Goal: Transaction & Acquisition: Purchase product/service

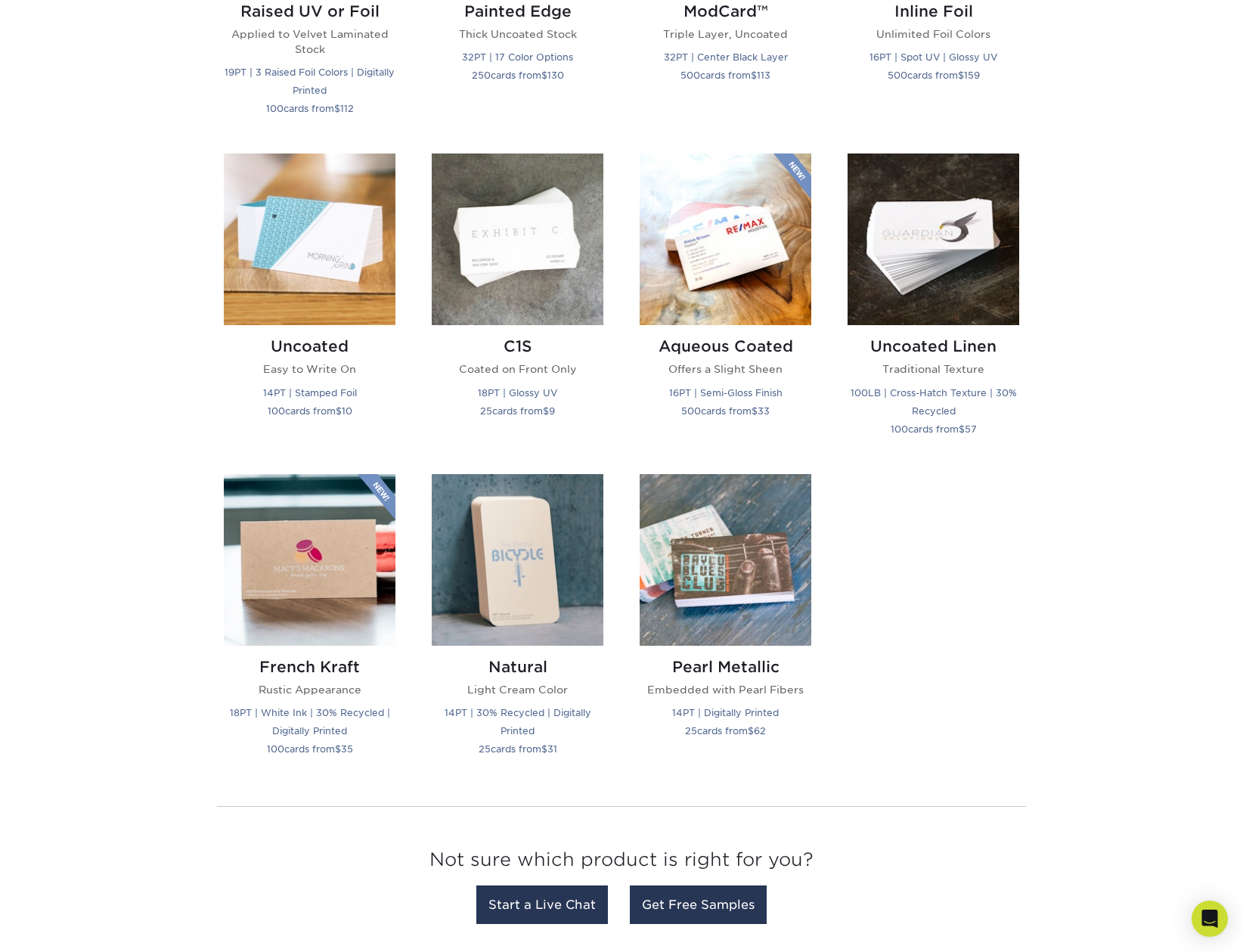
scroll to position [1134, 0]
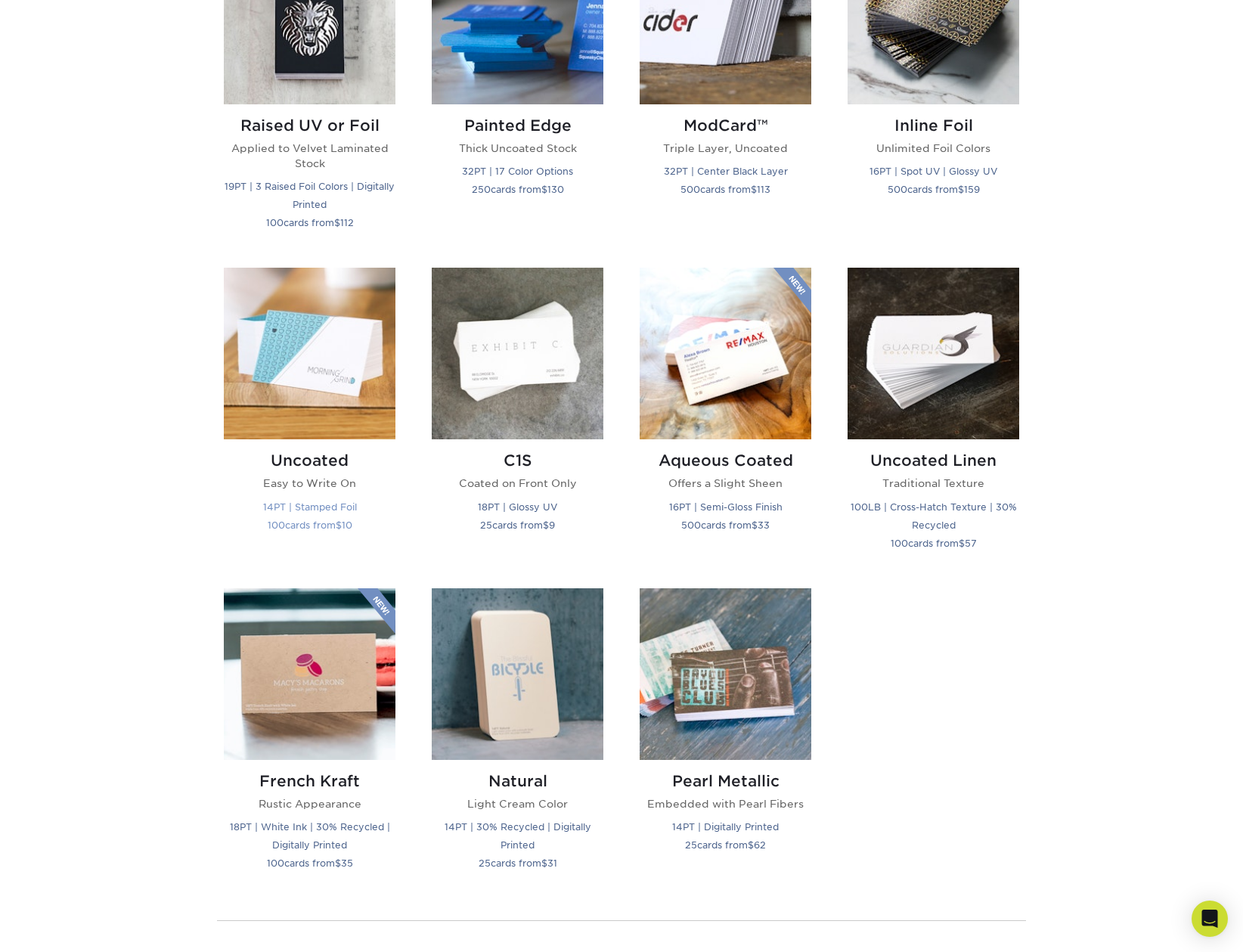
click at [307, 389] on img at bounding box center [309, 353] width 172 height 172
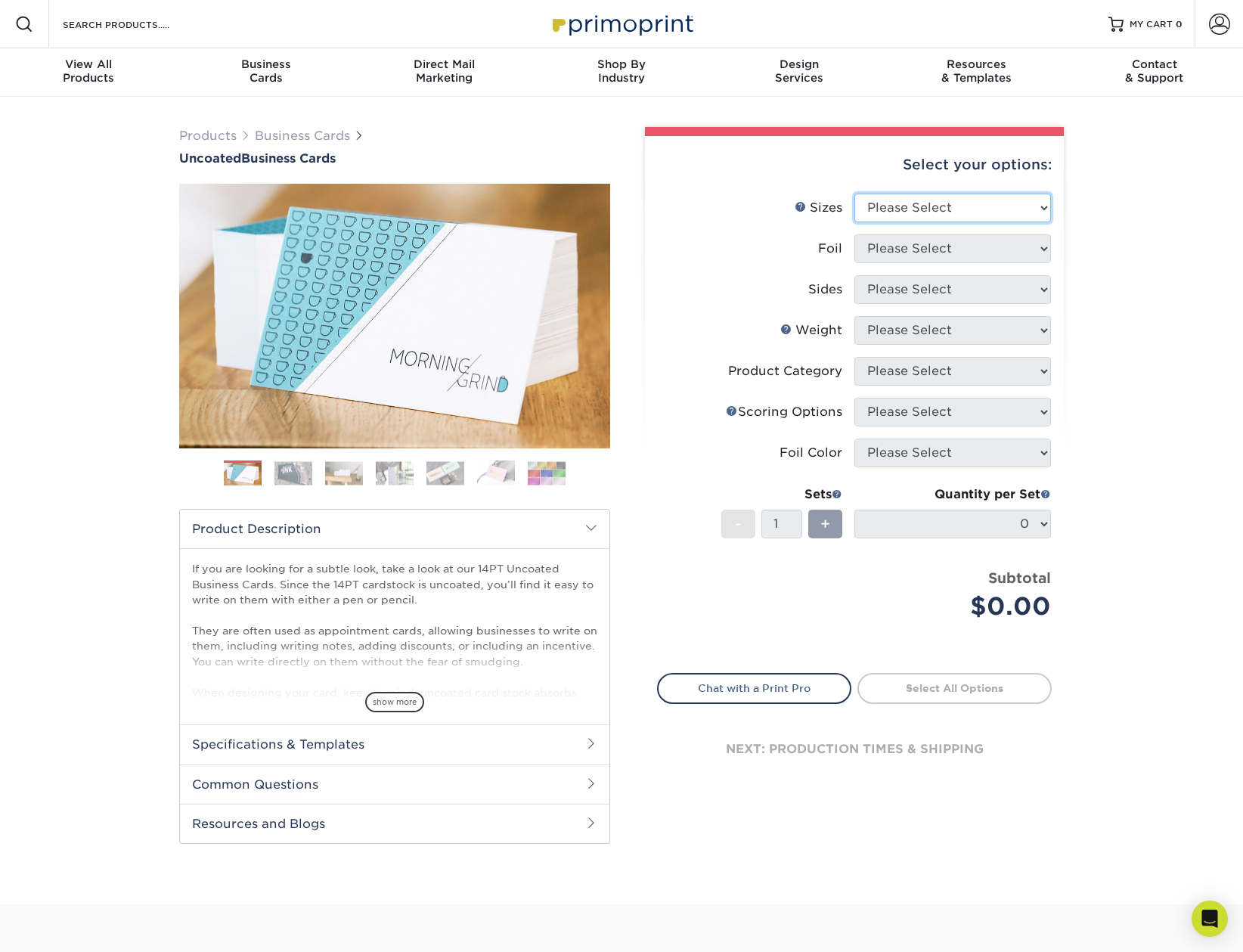
click at [991, 196] on select "Please Select 1.5" x 3.5" - Mini 1.75" x 3.5" - Mini 2" x 3.5" - Standard 2" x …" at bounding box center [953, 207] width 197 height 28
select select "2.12x3.38"
click at [854, 194] on select "Please Select 1.5" x 3.5" - Mini 1.75" x 3.5" - Mini 2" x 3.5" - Standard 2" x …" at bounding box center [953, 207] width 197 height 28
click at [981, 241] on select "Please Select Yes No" at bounding box center [953, 248] width 197 height 28
select select "0"
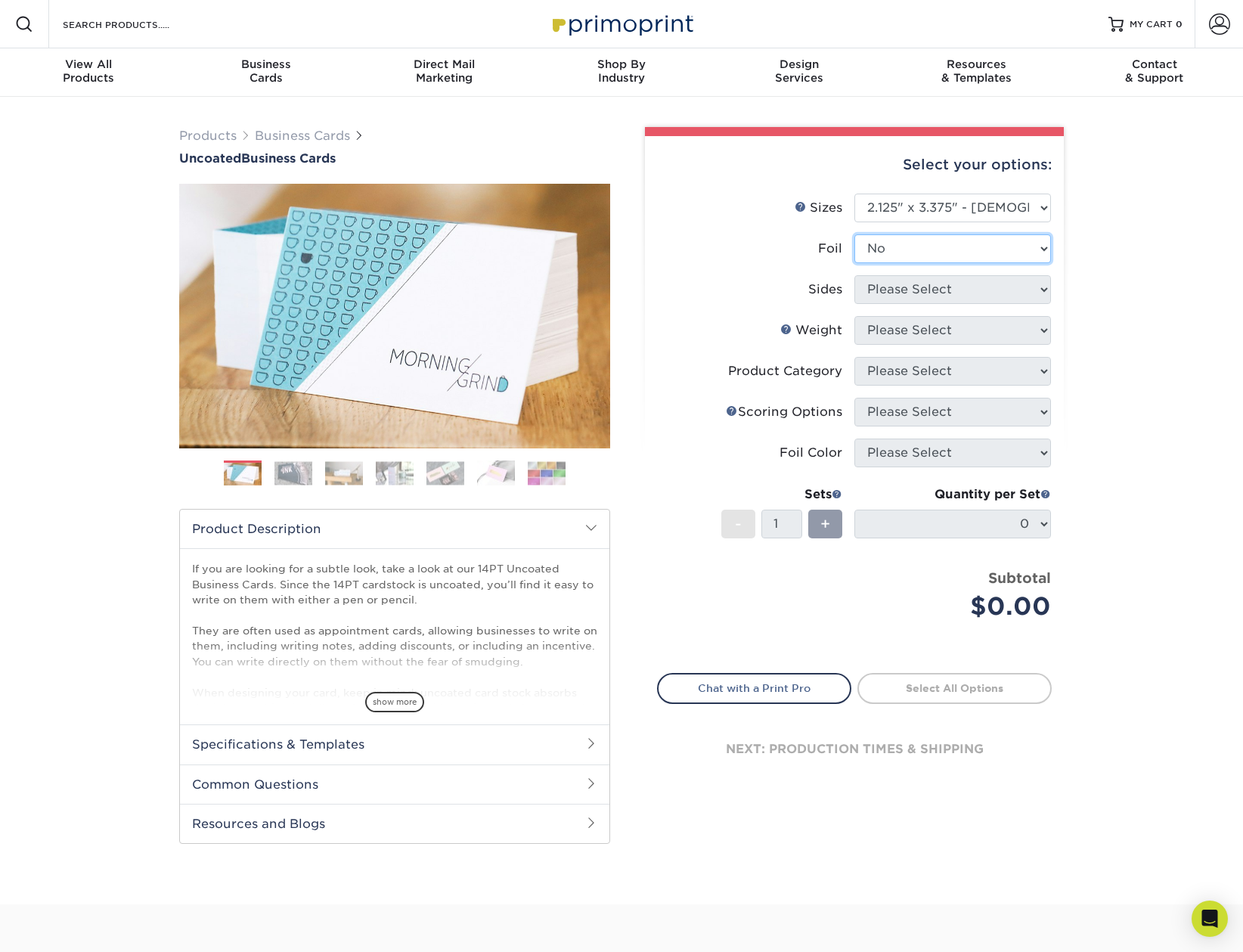
click at [854, 234] on select "Please Select Yes No" at bounding box center [953, 248] width 197 height 28
click at [954, 291] on select "Please Select Print Both Sides Print Front Only" at bounding box center [953, 289] width 197 height 28
select select "13abbda7-1d64-4f25-8bb2-c179b224825d"
click at [854, 275] on select "Please Select Print Both Sides Print Front Only" at bounding box center [953, 289] width 197 height 28
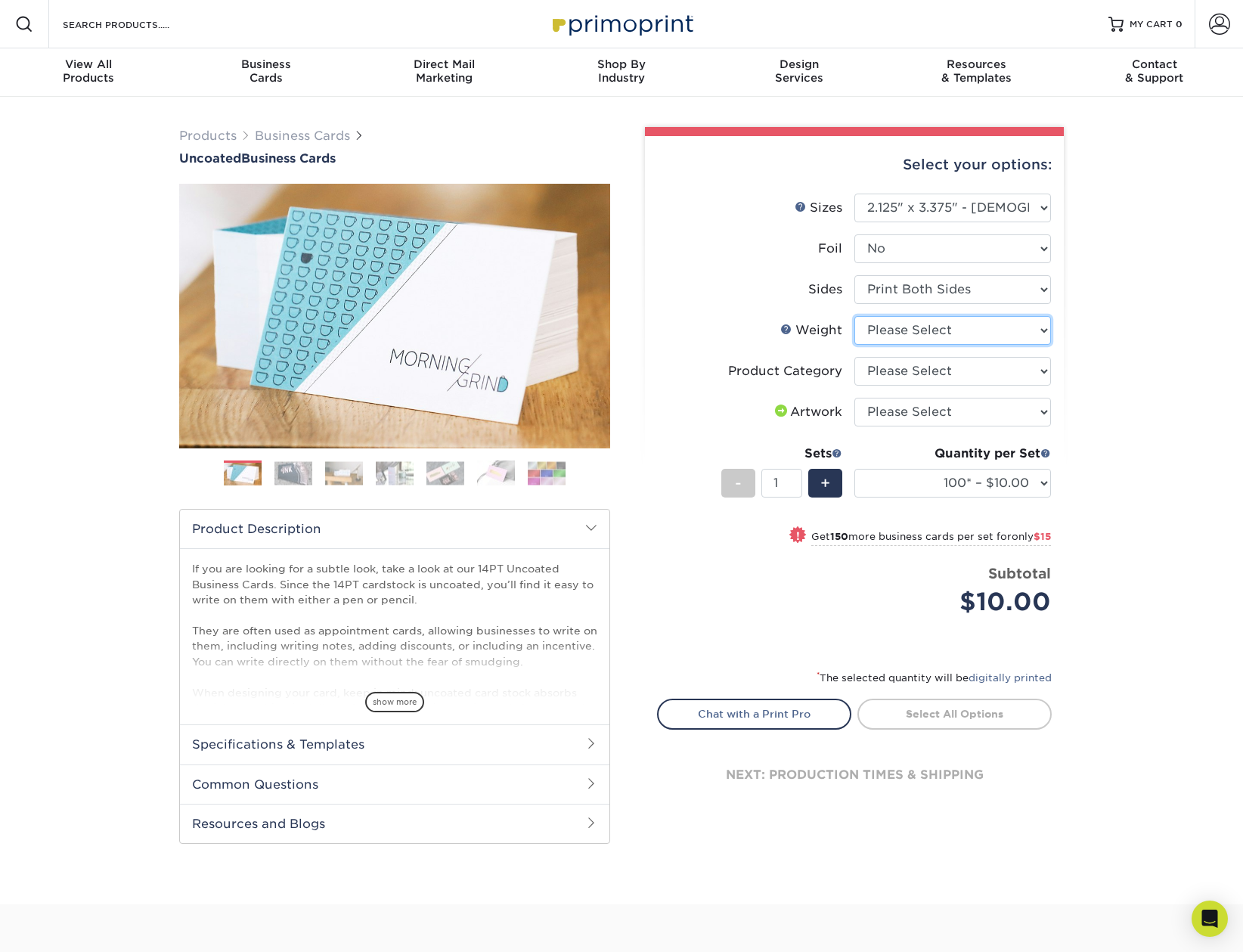
click at [951, 330] on select "Please Select 14PT Uncoated" at bounding box center [953, 330] width 197 height 28
select select "14PT Uncoated"
click at [854, 316] on select "Please Select 14PT Uncoated" at bounding box center [953, 330] width 197 height 28
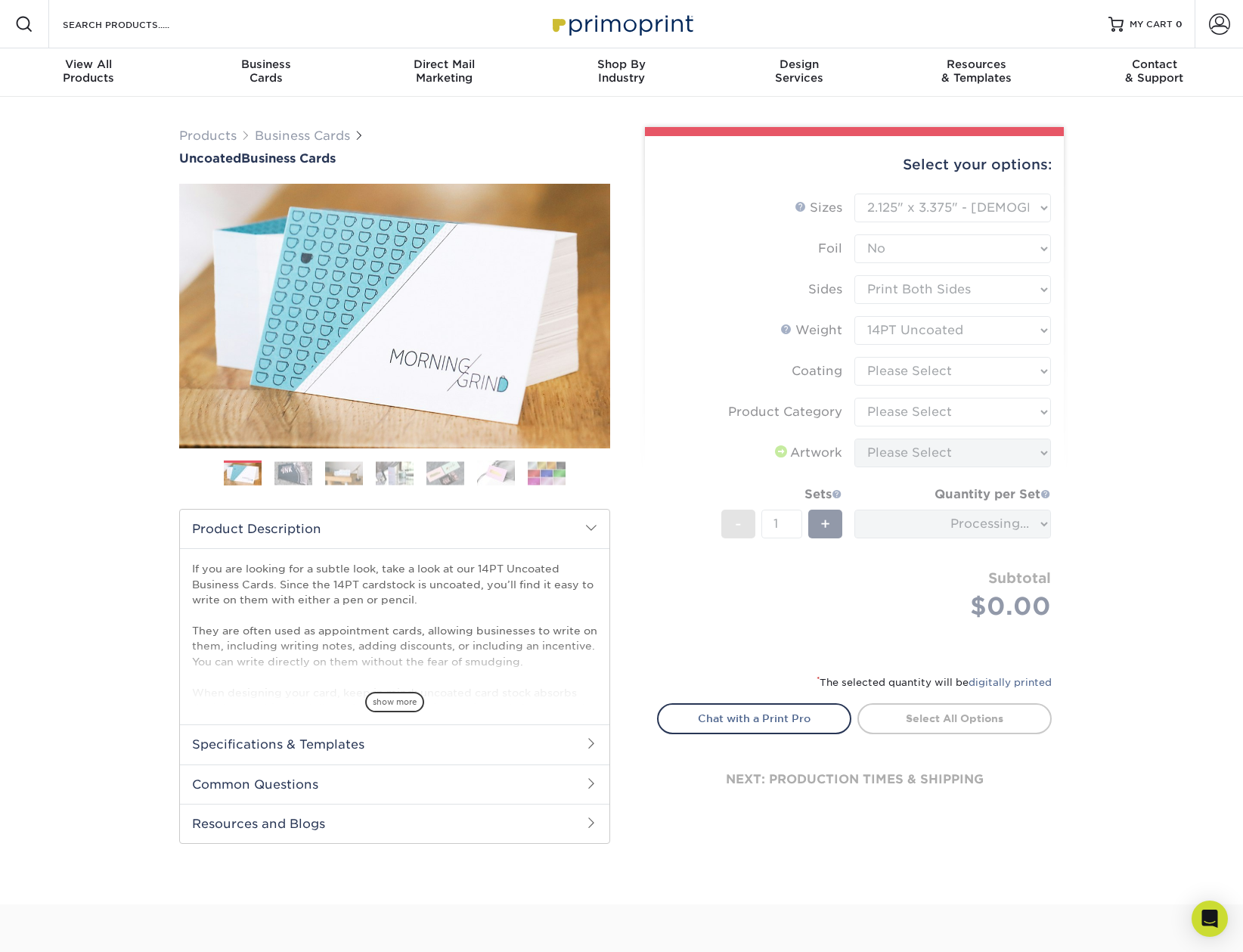
click at [957, 373] on form "Sizes Help Sizes Please Select 1.5" x 3.5" - Mini 1.75" x 3.5" - Mini 2" x 3.5"…" at bounding box center [854, 425] width 395 height 462
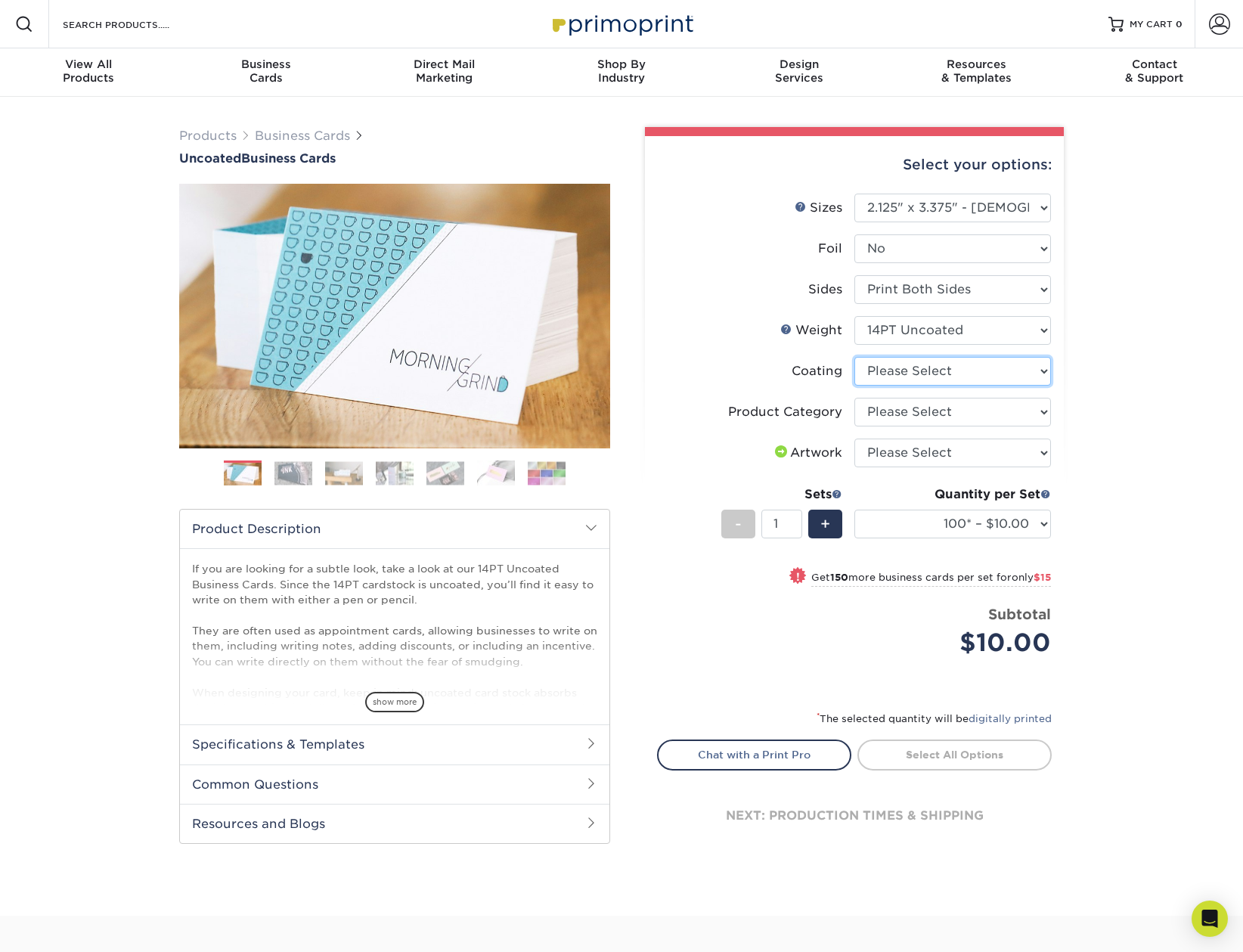
click at [956, 372] on select at bounding box center [953, 371] width 197 height 28
click at [936, 334] on select "Please Select 14PT Uncoated" at bounding box center [953, 330] width 197 height 28
click at [1077, 358] on div "Products Business Cards Uncoated Business Cards Previous Next 100" at bounding box center [622, 506] width 1243 height 819
click at [992, 371] on select at bounding box center [953, 371] width 197 height 28
click at [854, 357] on select at bounding box center [953, 371] width 197 height 28
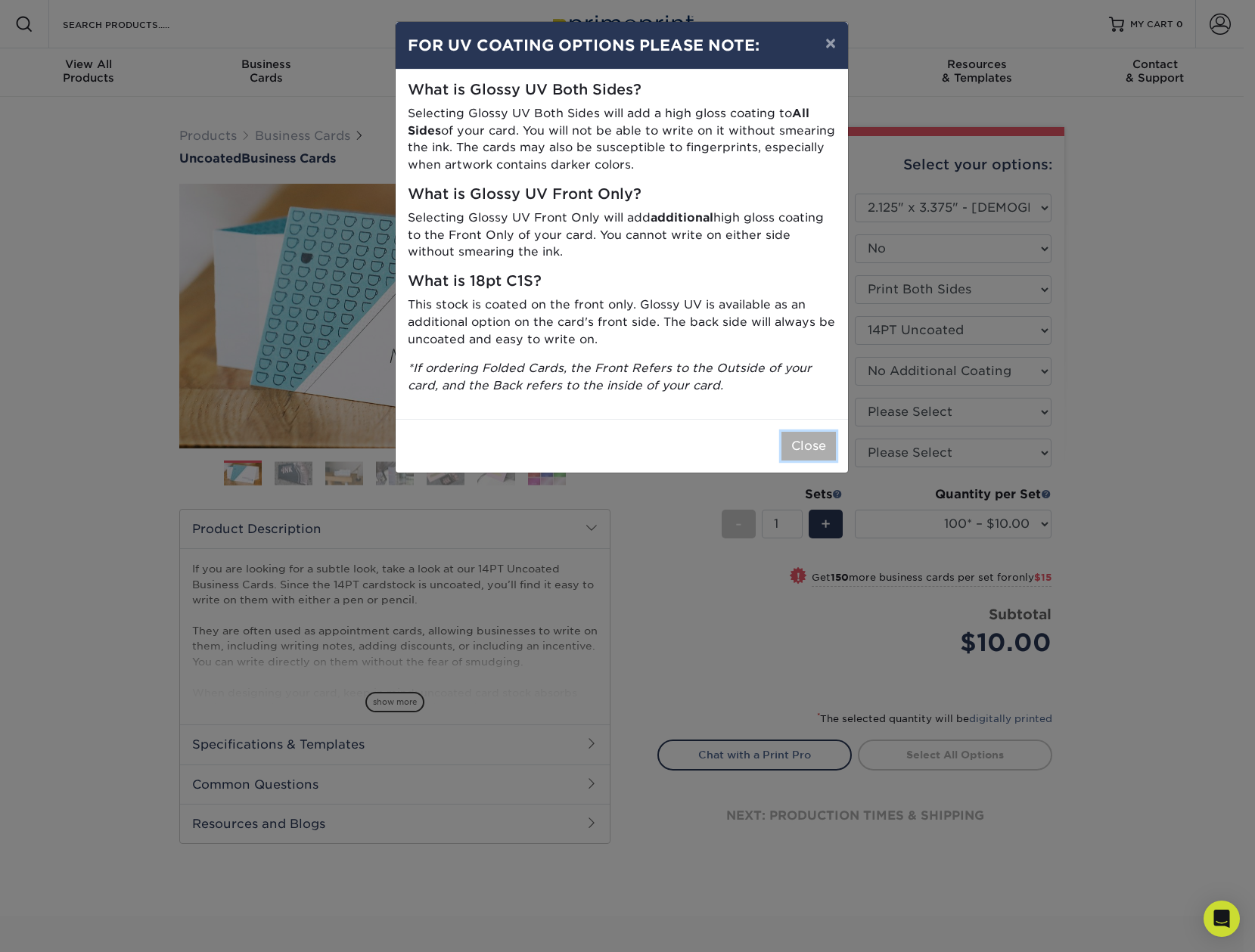
click at [808, 449] on button "Close" at bounding box center [808, 446] width 55 height 28
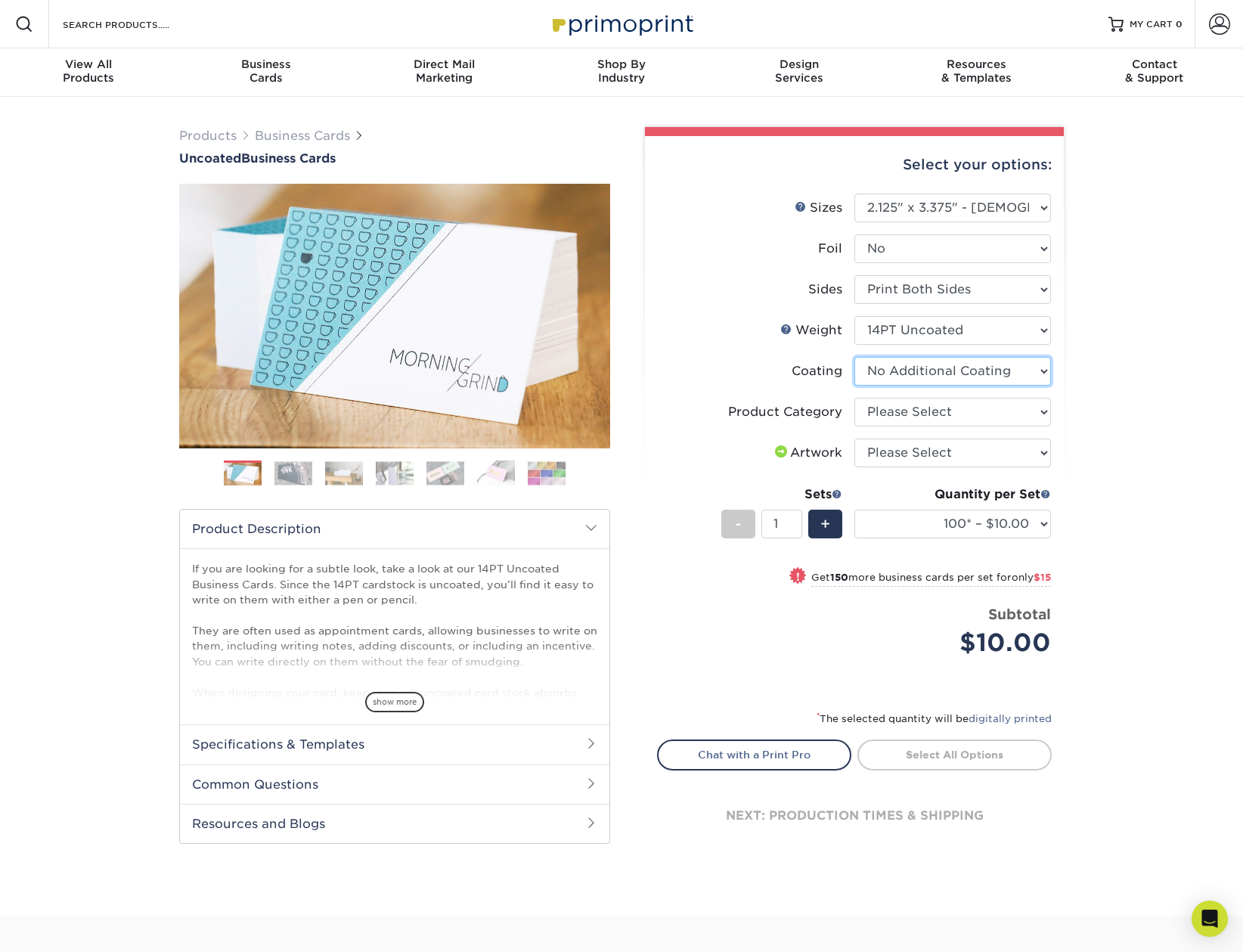
click at [914, 375] on select at bounding box center [953, 371] width 197 height 28
select select "-1"
click at [854, 357] on select at bounding box center [953, 371] width 197 height 28
select select
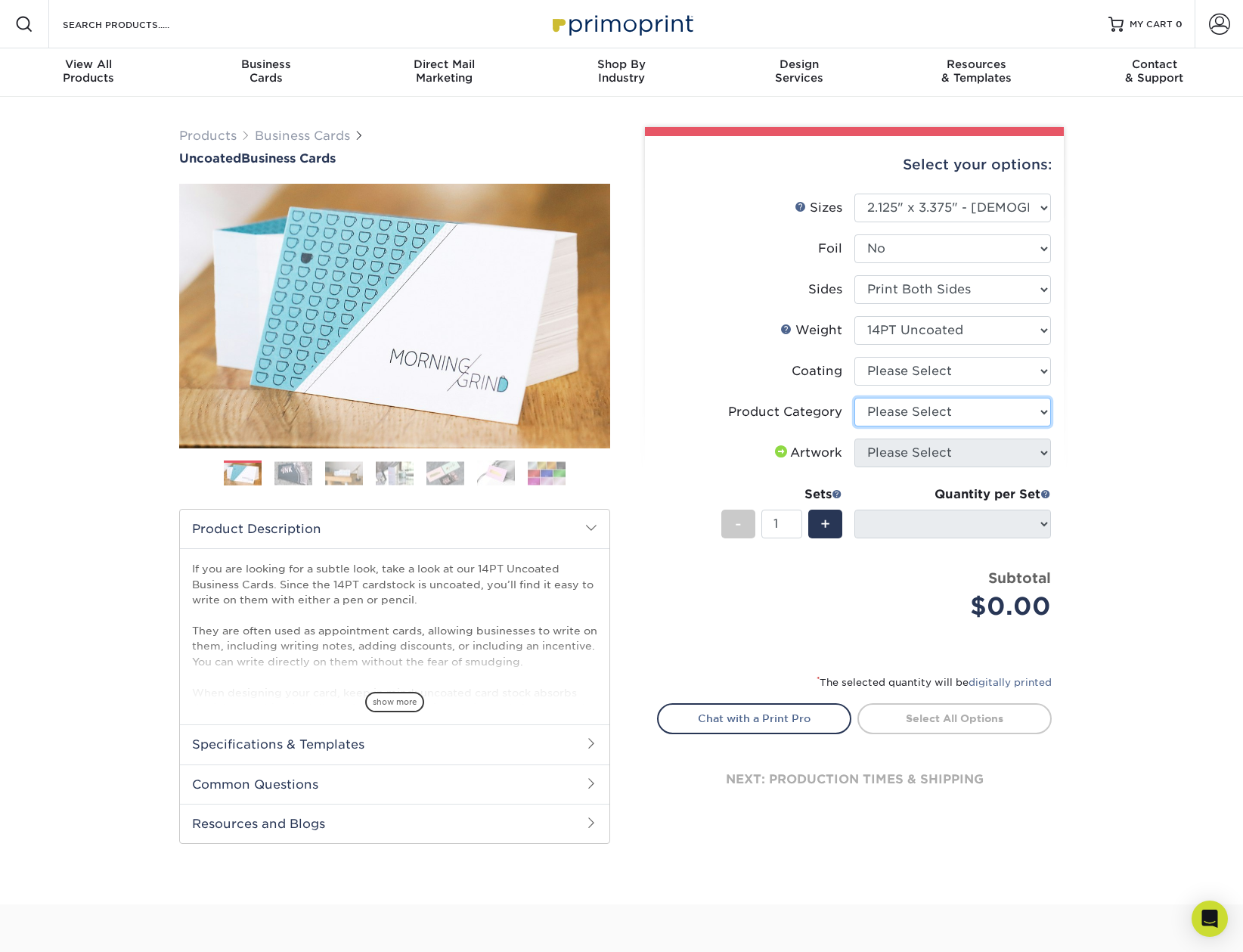
click at [911, 413] on select "Please Select Business Cards" at bounding box center [953, 412] width 197 height 28
select select "3b5148f1-0588-4f88-a218-97bcfdce65c1"
click at [854, 398] on select "Please Select Business Cards" at bounding box center [953, 412] width 197 height 28
click at [779, 446] on span at bounding box center [781, 451] width 18 height 12
click at [1035, 365] on select at bounding box center [953, 371] width 197 height 28
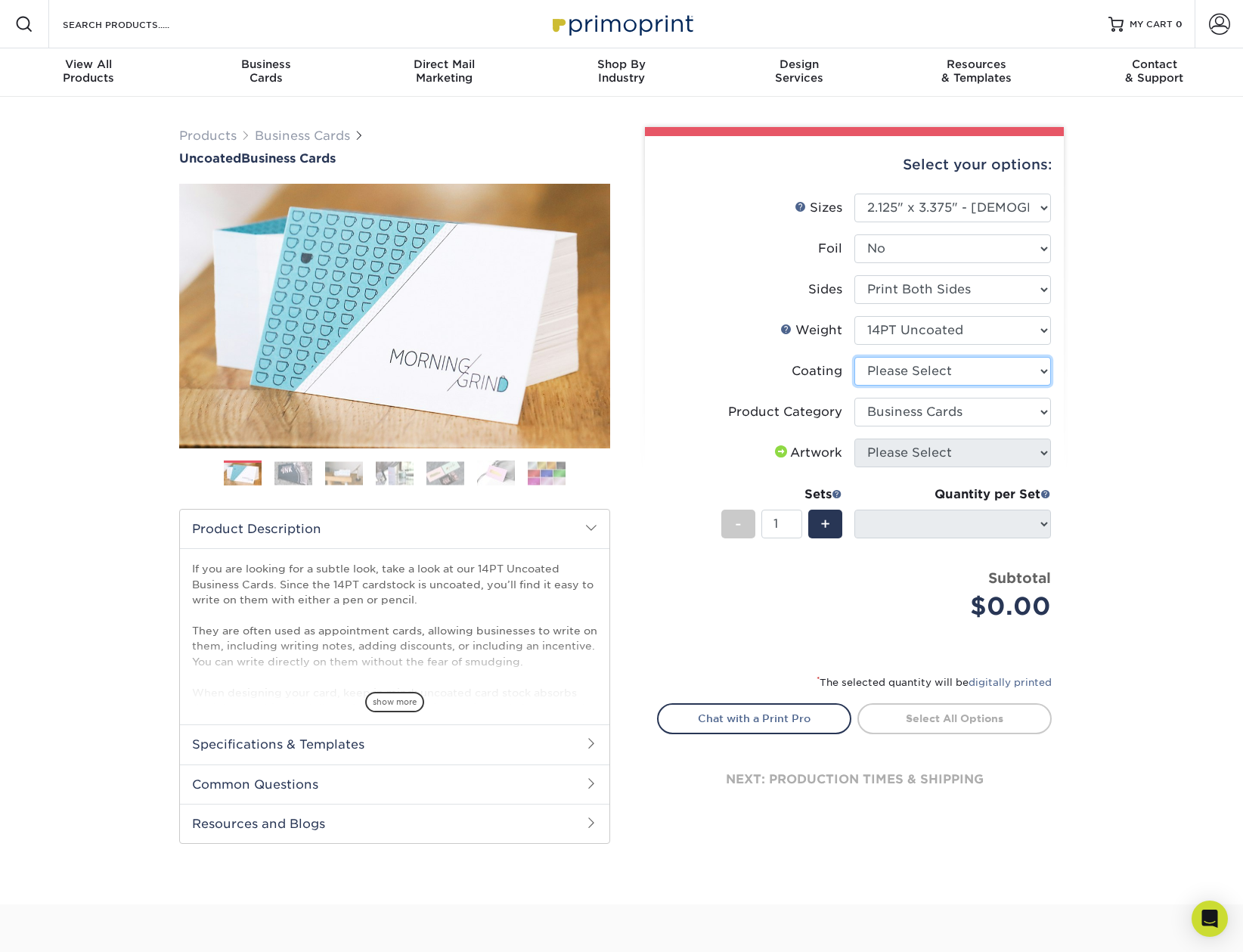
select select "3e7618de-abca-4bda-9f97-8b9129e913d8"
click at [854, 357] on select at bounding box center [953, 371] width 197 height 28
select select "-1"
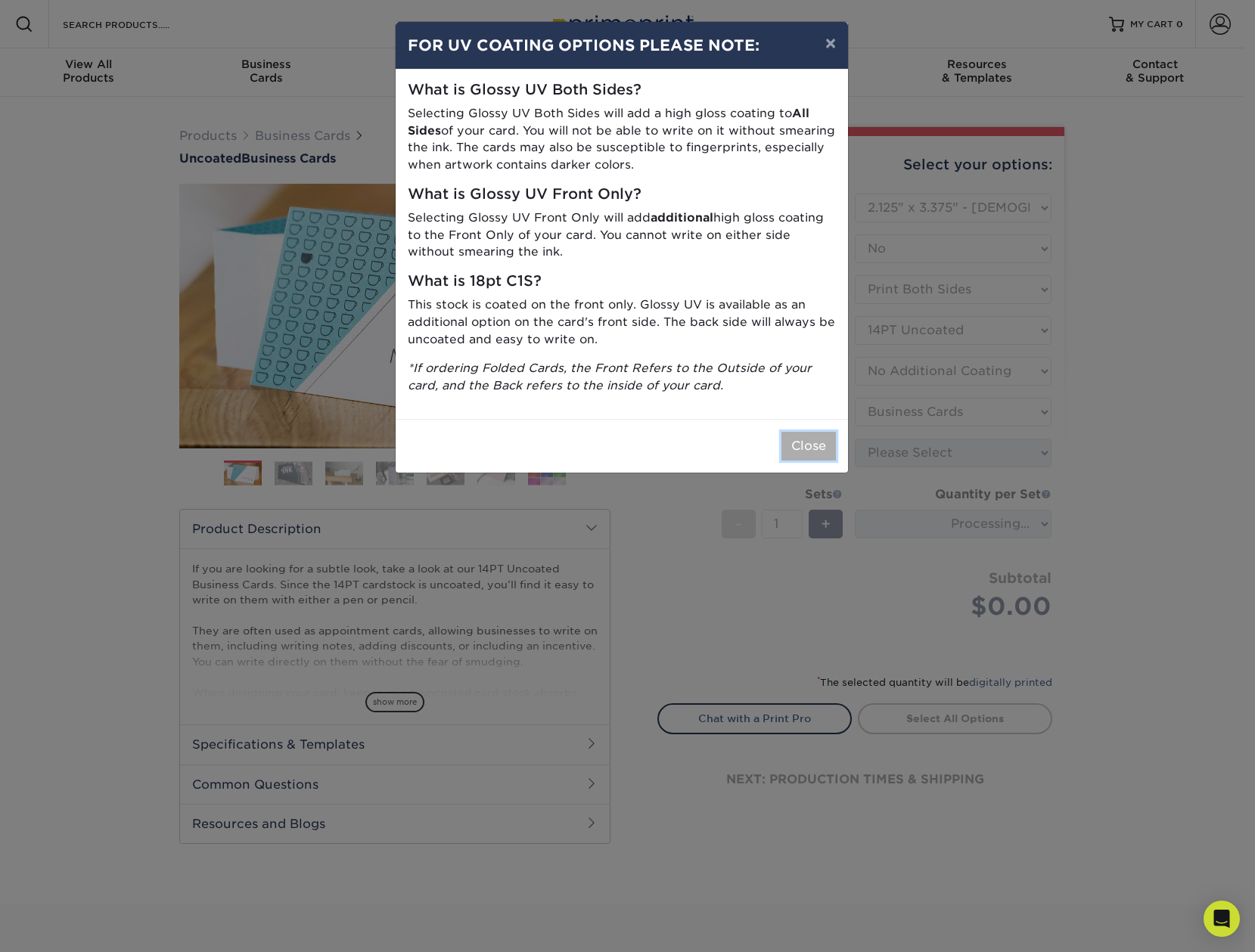
click at [812, 448] on button "Close" at bounding box center [808, 446] width 55 height 28
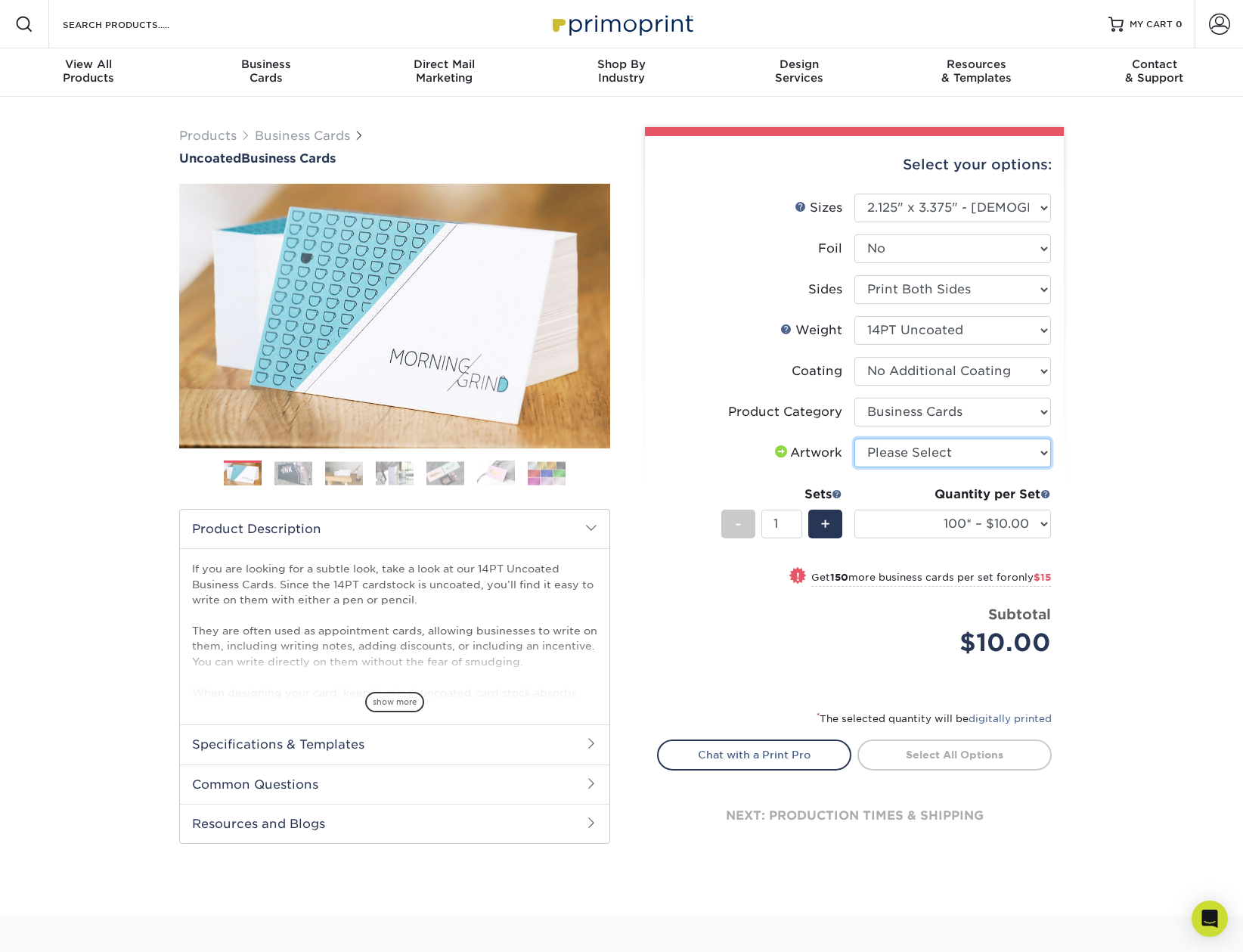
click at [920, 454] on select "Please Select I will upload files I need a design - $100" at bounding box center [953, 452] width 197 height 28
select select "upload"
click at [854, 439] on select "Please Select I will upload files I need a design - $100" at bounding box center [953, 452] width 197 height 28
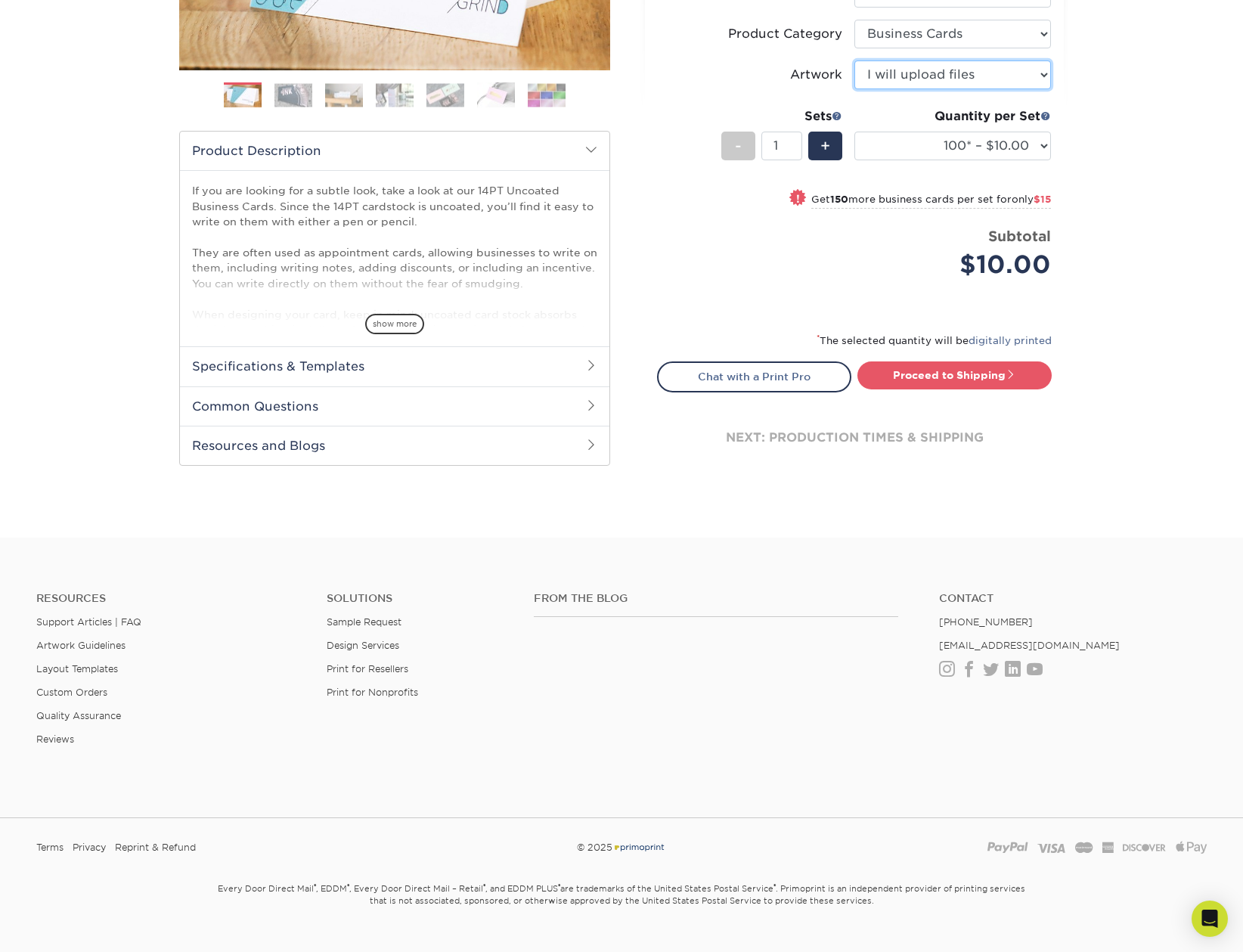
scroll to position [76, 0]
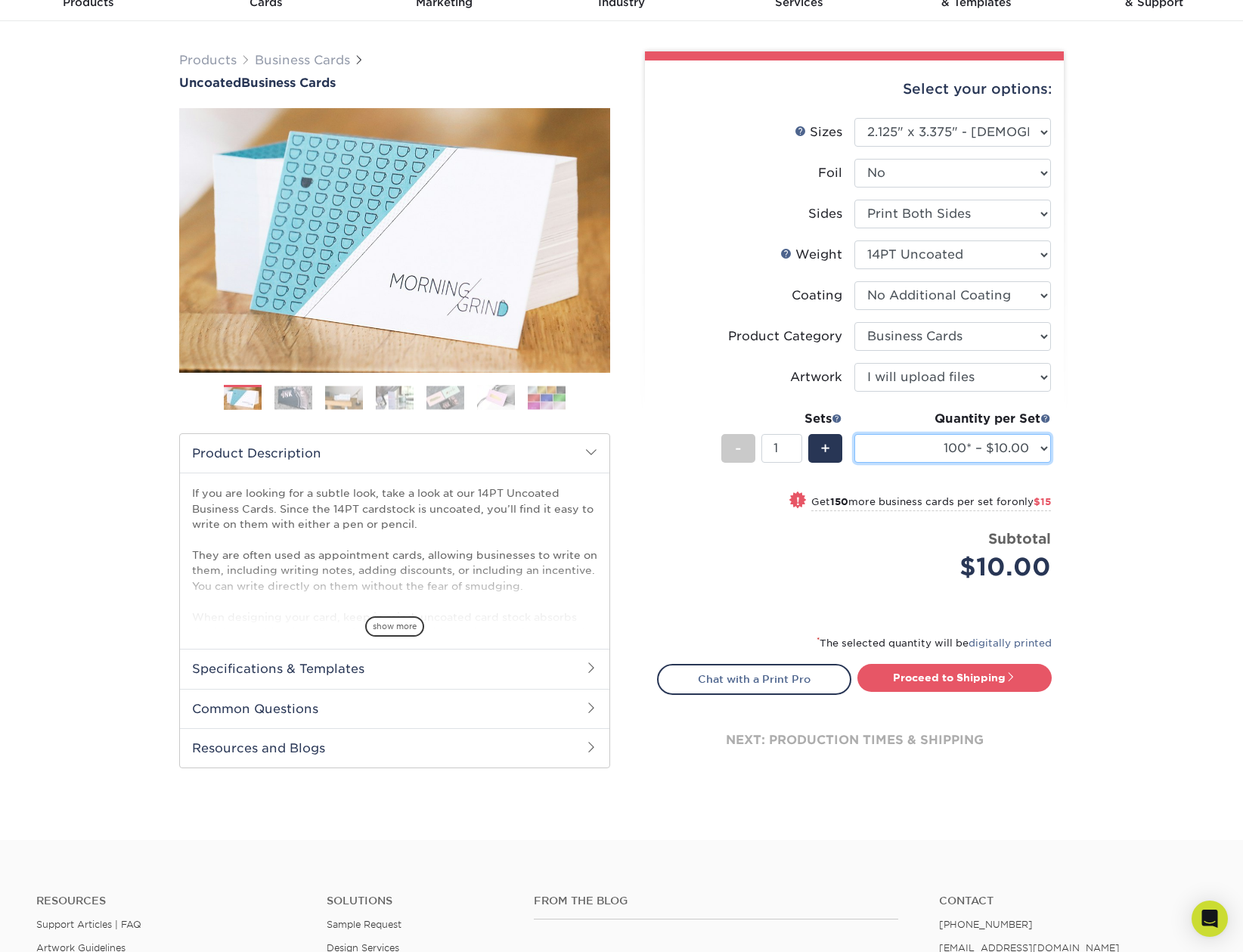
click at [985, 448] on select "100* – $10.00 250* – $25.00 500 – $50.00 1000 – $69.00 2500 – $125.00 5000 – $1…" at bounding box center [953, 448] width 197 height 28
select select "500 – $50.00"
click at [854, 434] on select "100* – $10.00 250* – $25.00 500 – $50.00 1000 – $69.00 2500 – $125.00 5000 – $1…" at bounding box center [953, 448] width 197 height 28
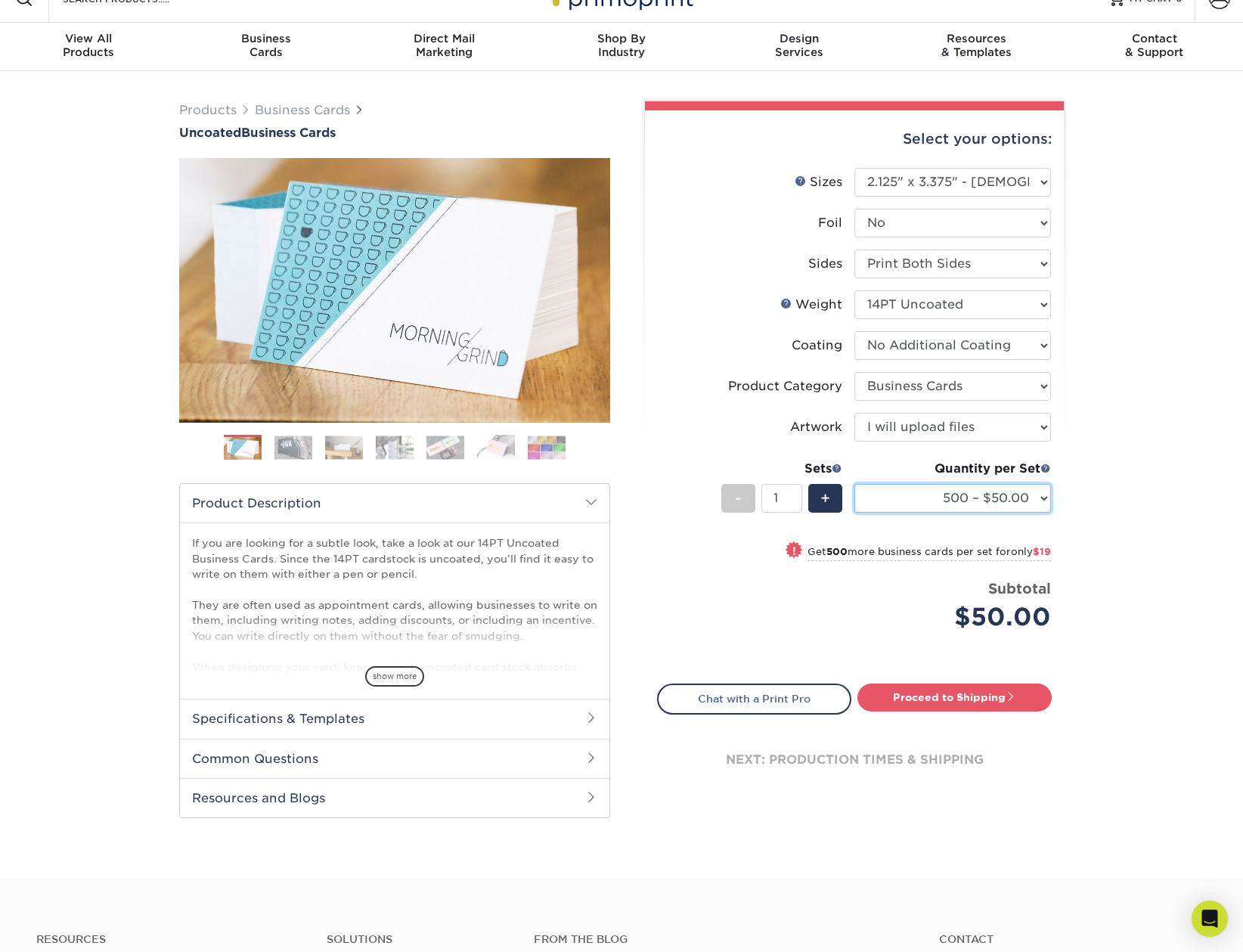
scroll to position [0, 0]
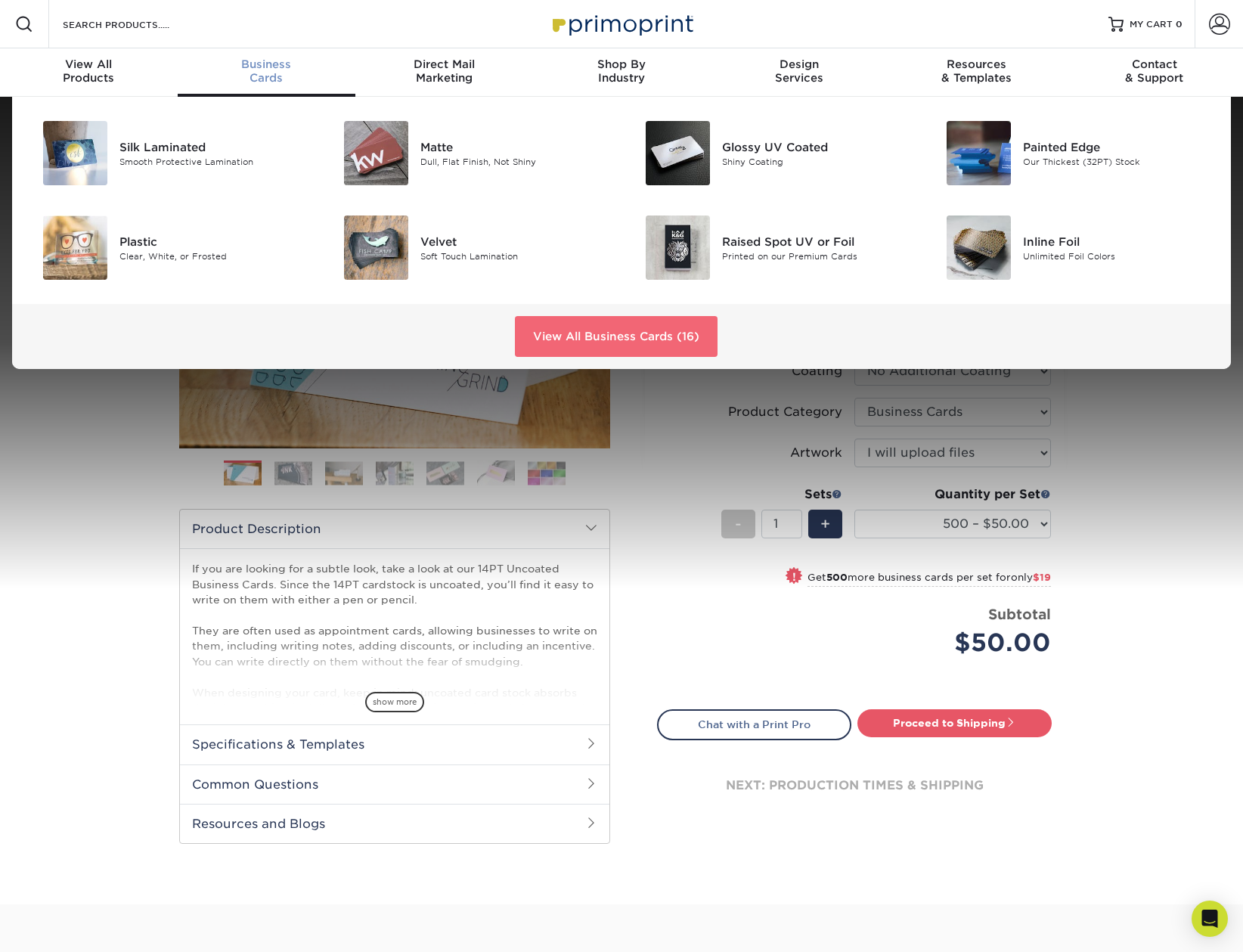
click at [568, 341] on link "View All Business Cards (16)" at bounding box center [616, 336] width 203 height 41
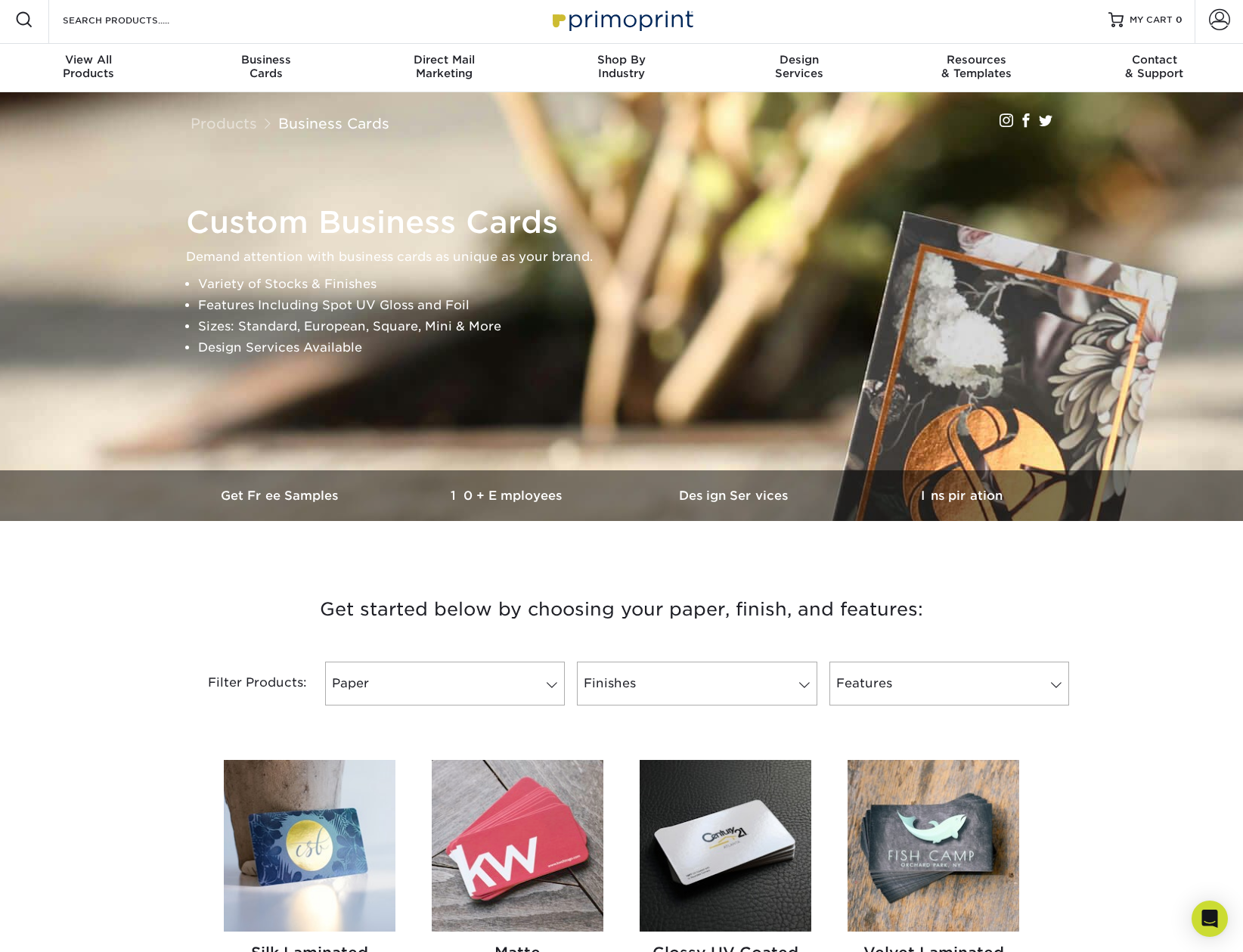
scroll to position [303, 0]
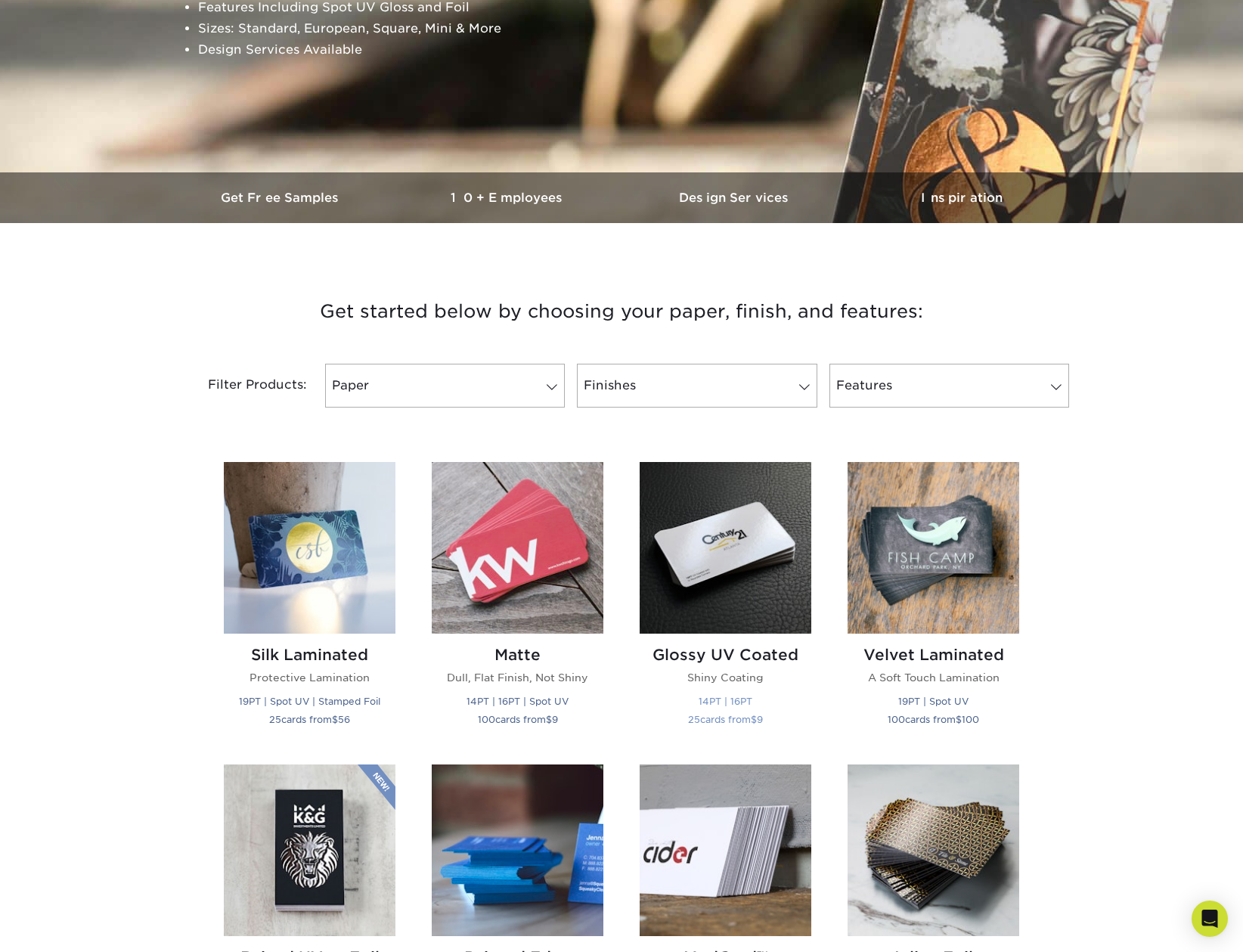
click at [757, 603] on img at bounding box center [725, 548] width 172 height 172
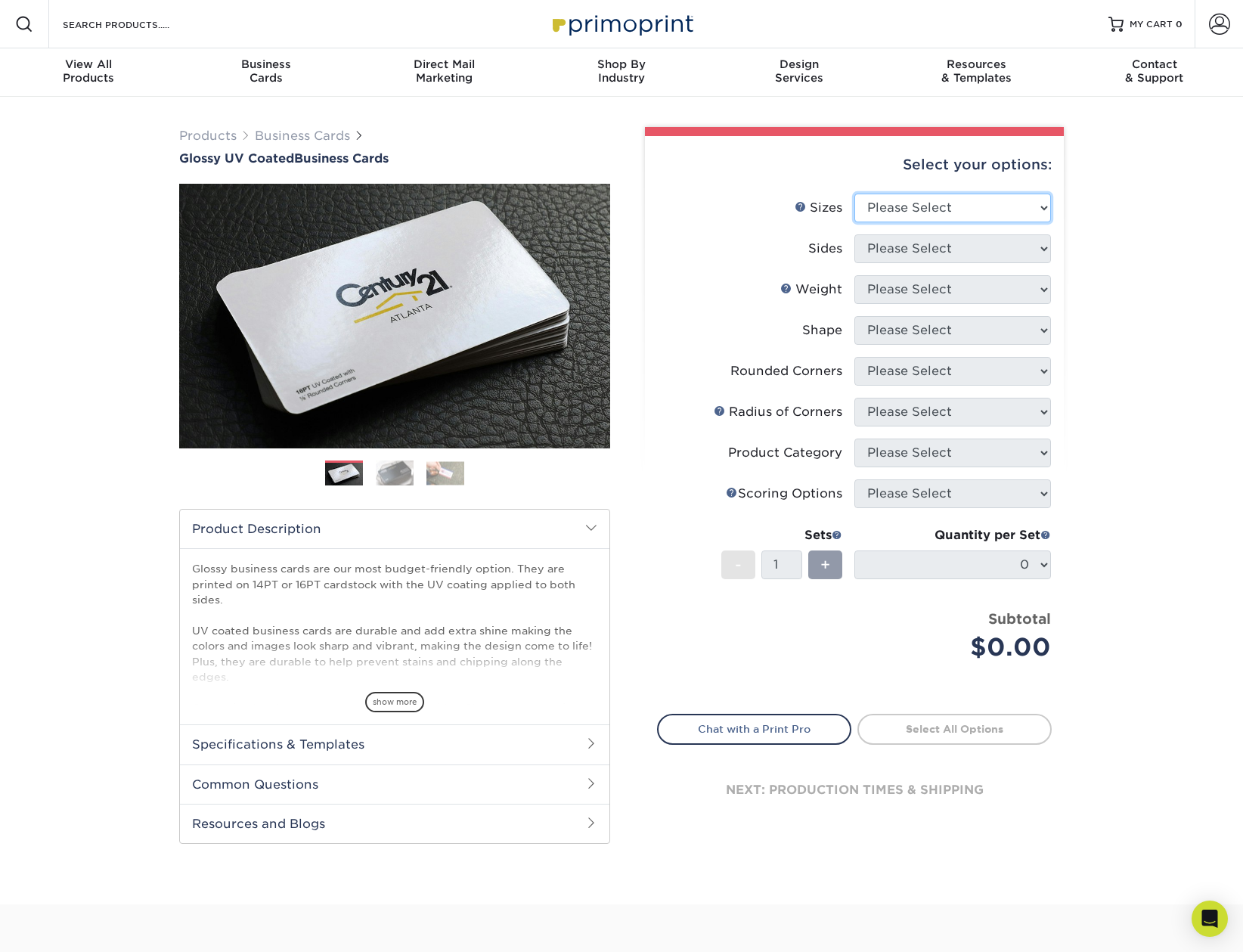
click at [949, 214] on select "Please Select 1.5" x 3.5" - Mini 1.75" x 3.5" - Mini 2" x 2" - Square 2" x 3" -…" at bounding box center [953, 207] width 197 height 28
select select "2.12x3.38"
click at [854, 194] on select "Please Select 1.5" x 3.5" - Mini 1.75" x 3.5" - Mini 2" x 2" - Square 2" x 3" -…" at bounding box center [953, 207] width 197 height 28
click at [975, 239] on select "Please Select Print Both Sides Print Front Only" at bounding box center [953, 248] width 197 height 28
select select "13abbda7-1d64-4f25-8bb2-c179b224825d"
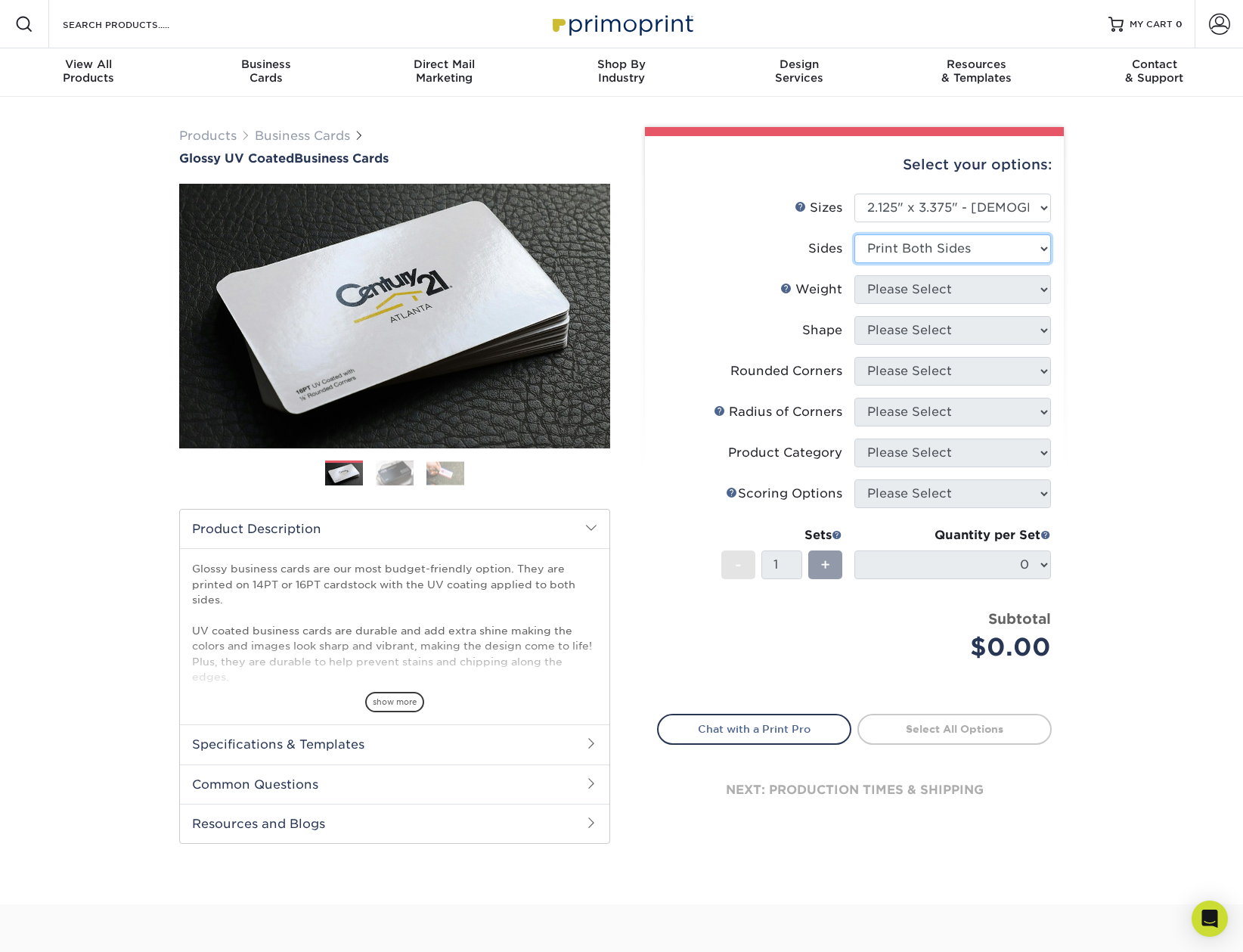
click at [854, 234] on select "Please Select Print Both Sides Print Front Only" at bounding box center [953, 248] width 197 height 28
click at [901, 288] on select "Please Select 14PT 16PT" at bounding box center [953, 289] width 197 height 28
select select "14PT"
click at [854, 275] on select "Please Select 14PT 16PT" at bounding box center [953, 289] width 197 height 28
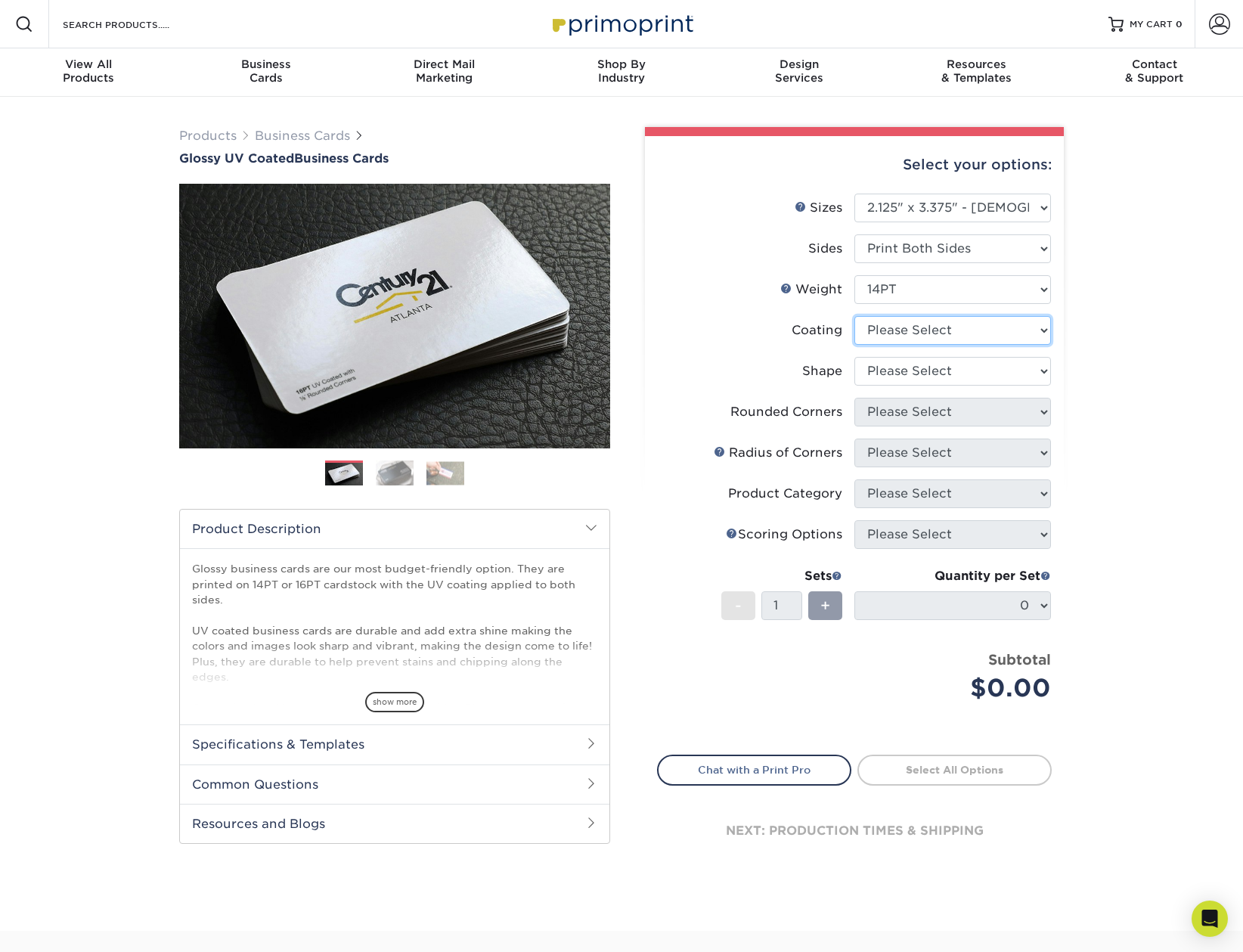
click at [927, 326] on select at bounding box center [953, 330] width 197 height 28
select select "ae367451-b2b8-45df-a344-0f05b6a12993"
click at [854, 316] on select at bounding box center [953, 330] width 197 height 28
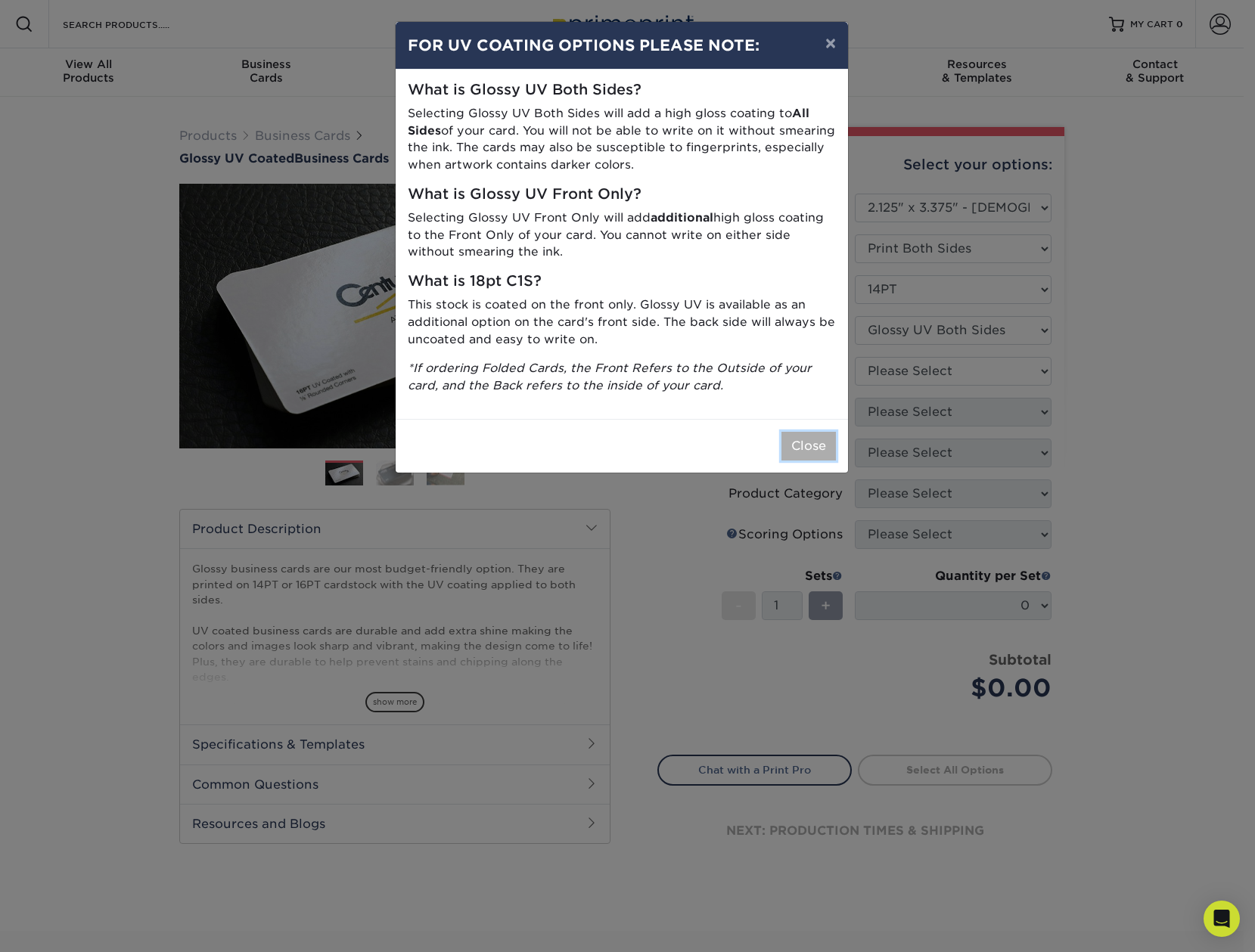
click at [805, 452] on button "Close" at bounding box center [808, 446] width 55 height 28
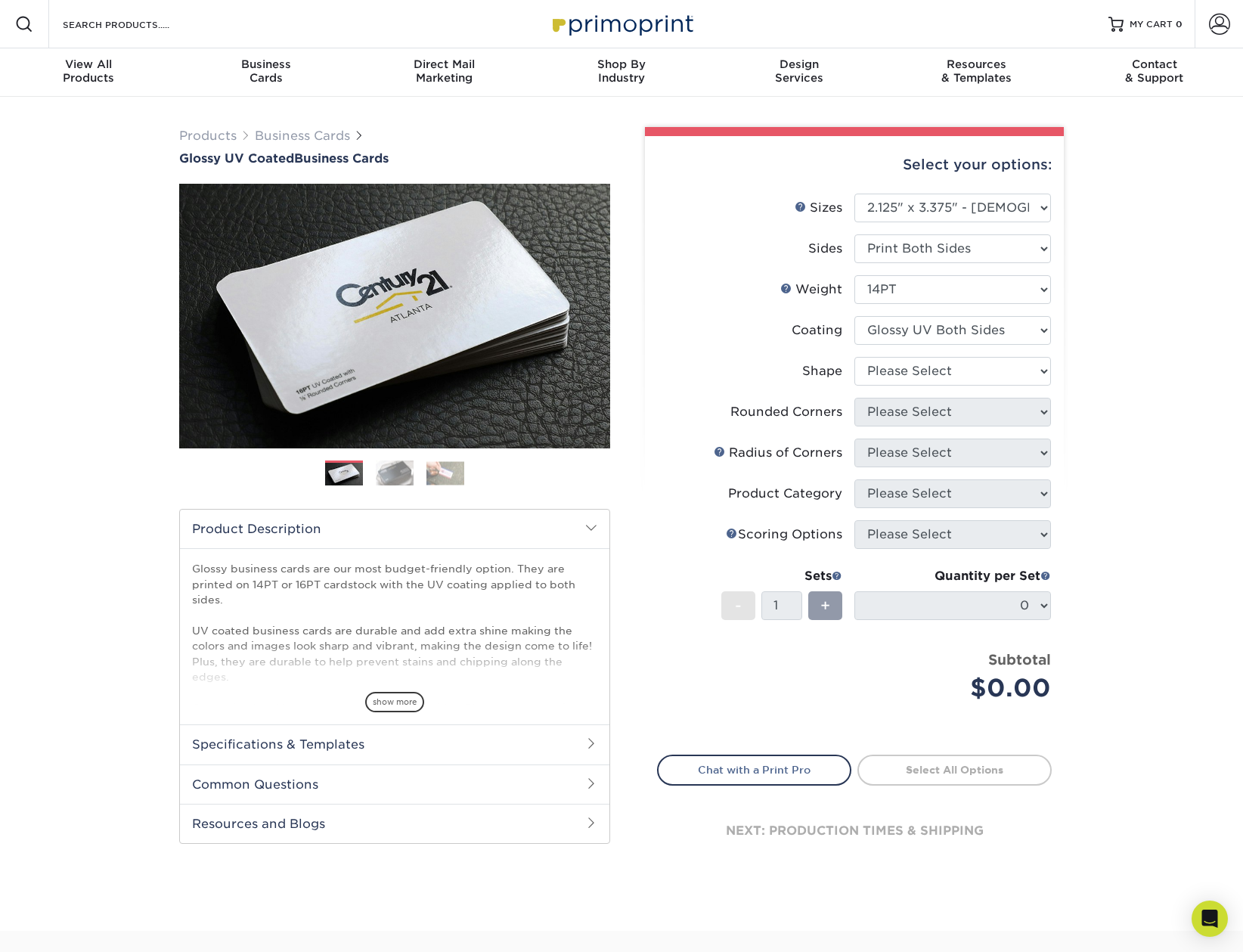
click at [941, 386] on li "Shape Please Select Standard" at bounding box center [854, 378] width 393 height 41
click at [950, 372] on select "Please Select Standard" at bounding box center [953, 371] width 197 height 28
select select "standard"
click at [854, 357] on select "Please Select Standard" at bounding box center [953, 371] width 197 height 28
click at [931, 416] on select "Please Select Yes - Round 2 Corners Yes - Round 4 Corners No" at bounding box center [953, 412] width 197 height 28
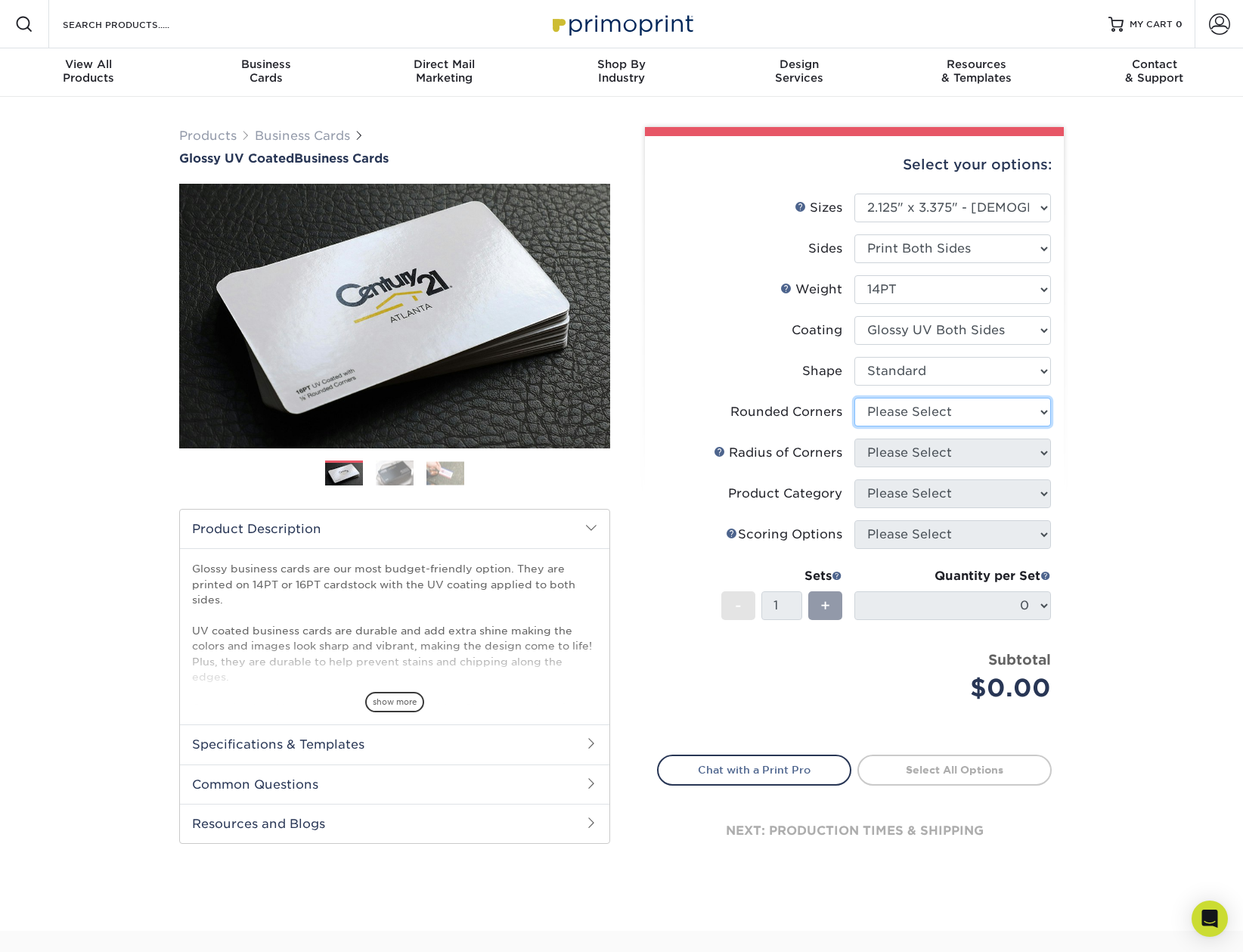
select select "7672df9e-0e0a-464d-8e1f-920c575e4da3"
click at [854, 398] on select "Please Select Yes - Round 2 Corners Yes - Round 4 Corners No" at bounding box center [953, 412] width 197 height 28
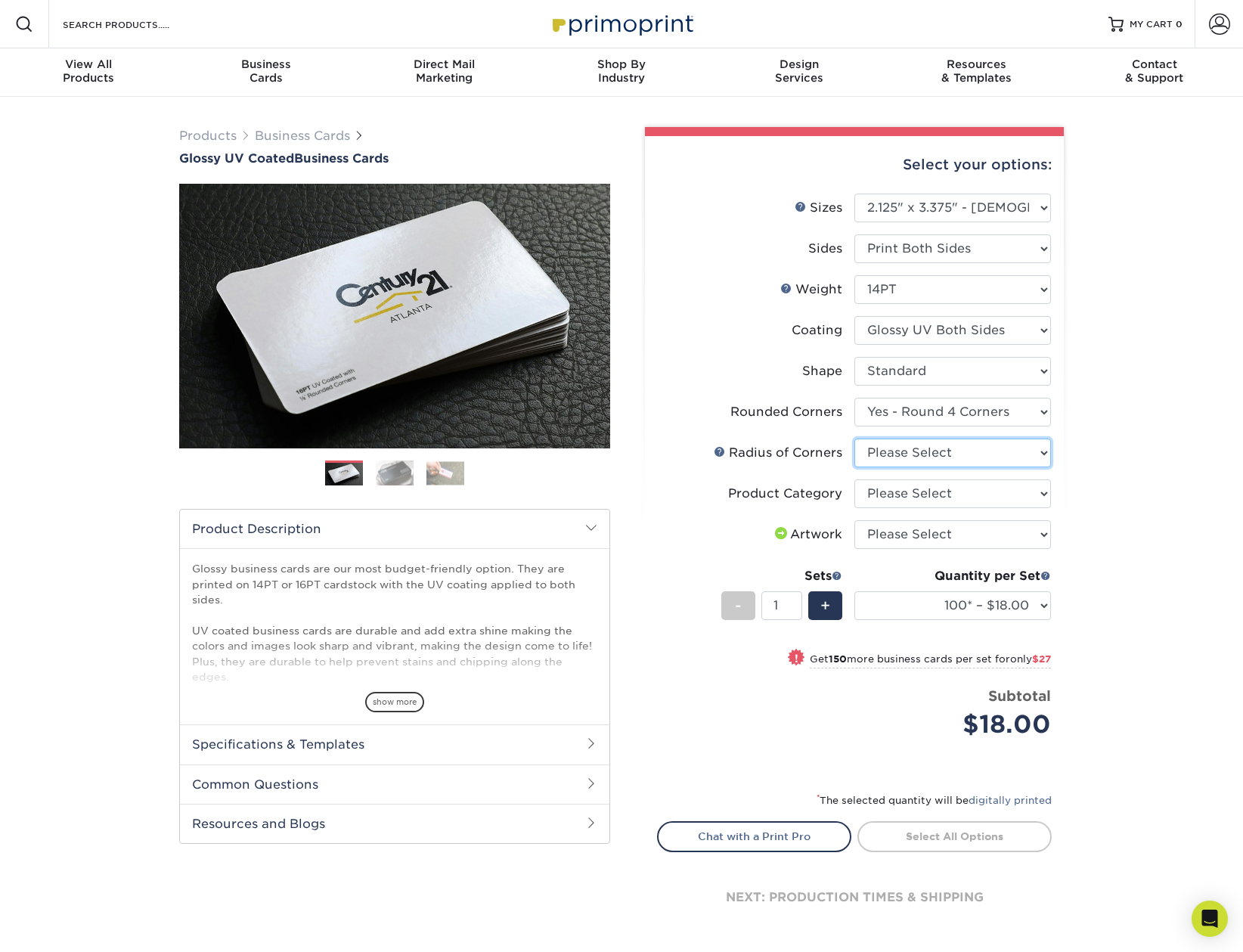
click at [882, 453] on select "Please Select Rounded 1/8" Rounded 1/4"" at bounding box center [953, 452] width 197 height 28
select select "589680c7-ee9a-431b-9d12-d7aeb1386a97"
click at [854, 439] on select "Please Select Rounded 1/8" Rounded 1/4"" at bounding box center [953, 452] width 197 height 28
click at [908, 503] on select "Please Select Business Cards" at bounding box center [953, 493] width 197 height 28
select select "3b5148f1-0588-4f88-a218-97bcfdce65c1"
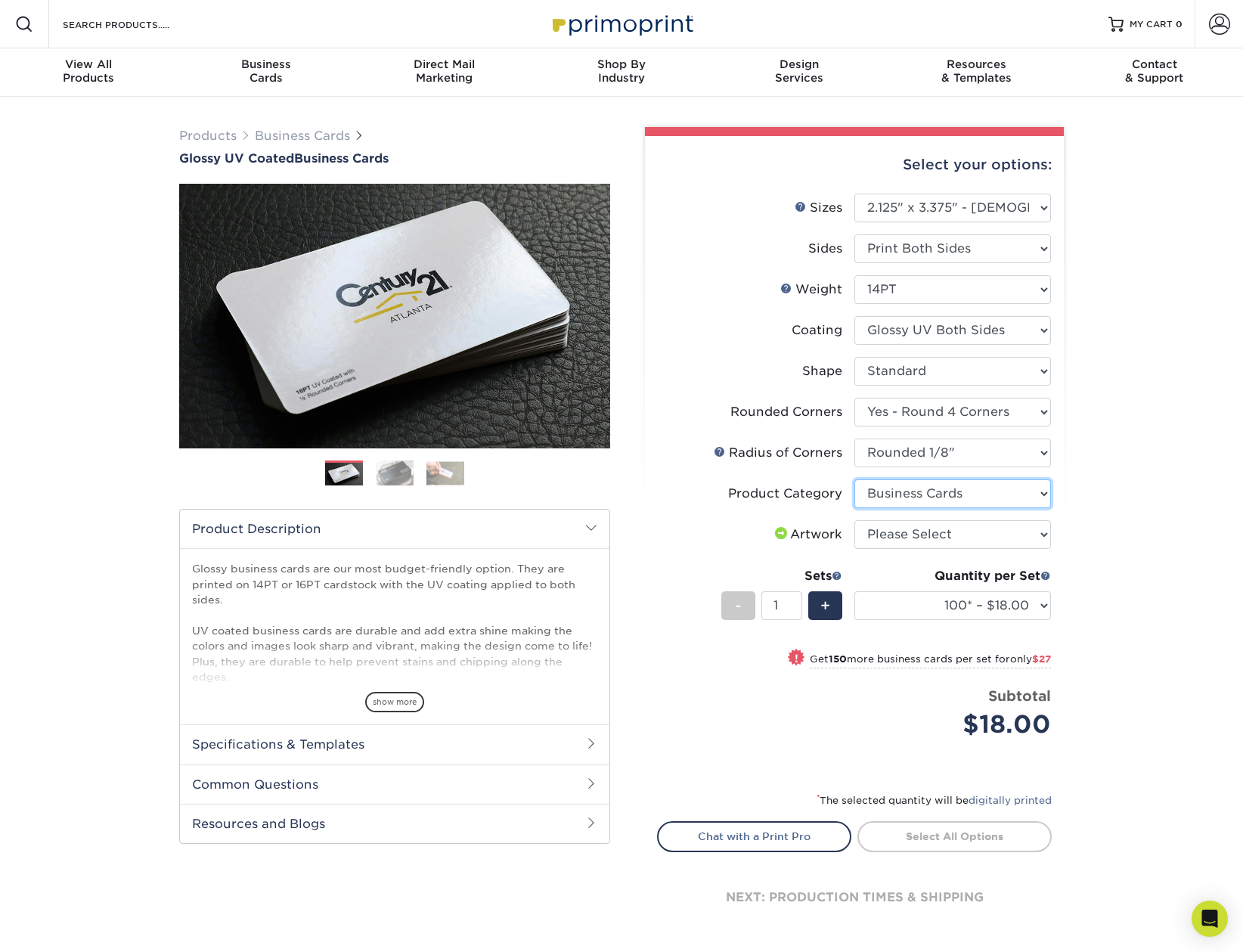
click at [854, 479] on select "Please Select Business Cards" at bounding box center [953, 493] width 197 height 28
click at [934, 539] on select "Please Select I will upload files I need a design - $100" at bounding box center [953, 534] width 197 height 28
select select "upload"
click at [854, 520] on select "Please Select I will upload files I need a design - $100" at bounding box center [953, 534] width 197 height 28
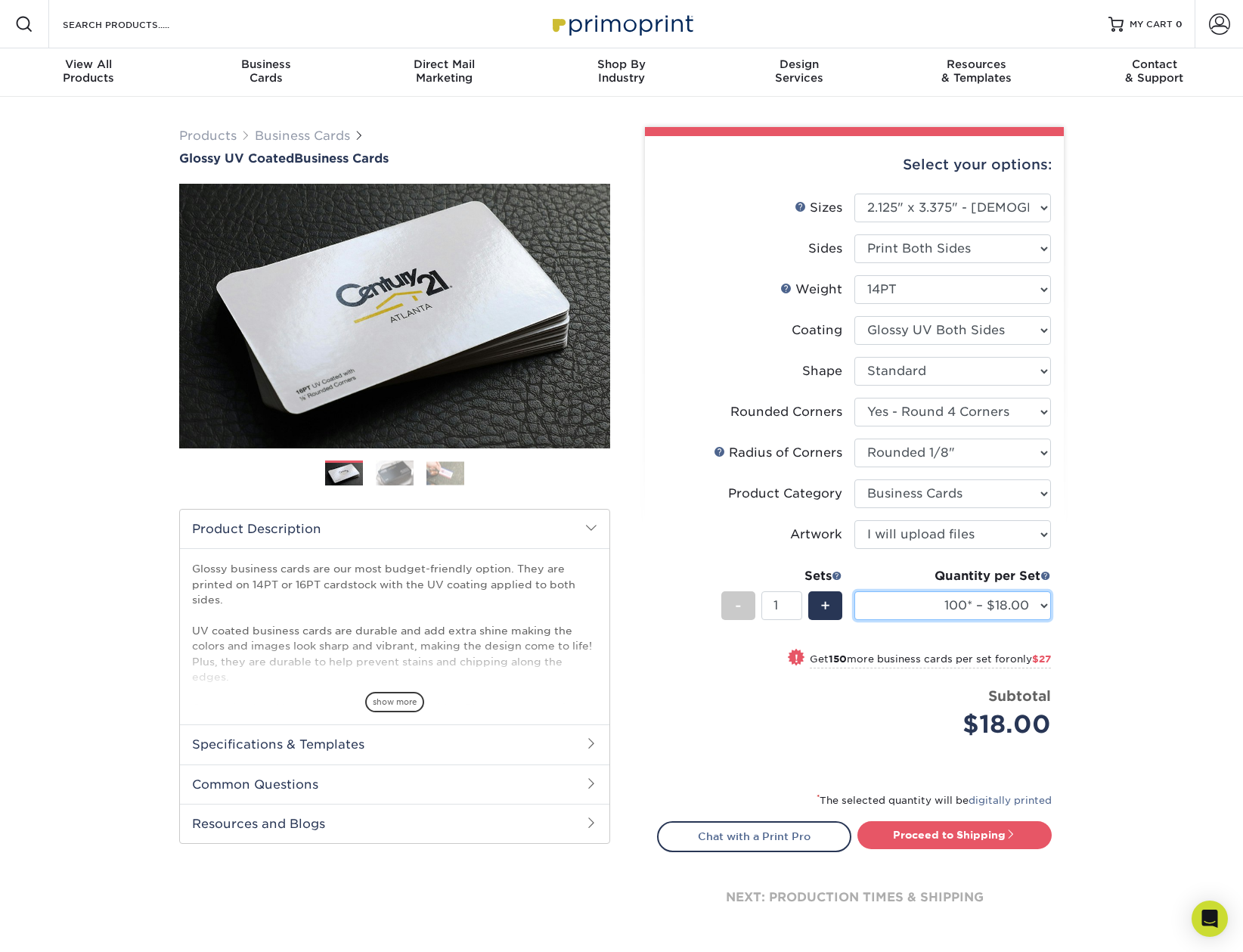
click at [964, 615] on select "100* – $18.00 250* – $45.00 500 – $89.00 1000 – $113.00 2500 – $201.00 5000 – $…" at bounding box center [953, 605] width 197 height 28
click at [854, 592] on select "100* – $18.00 250* – $45.00 500 – $89.00 1000 – $113.00 2500 – $201.00 5000 – $…" at bounding box center [953, 605] width 197 height 28
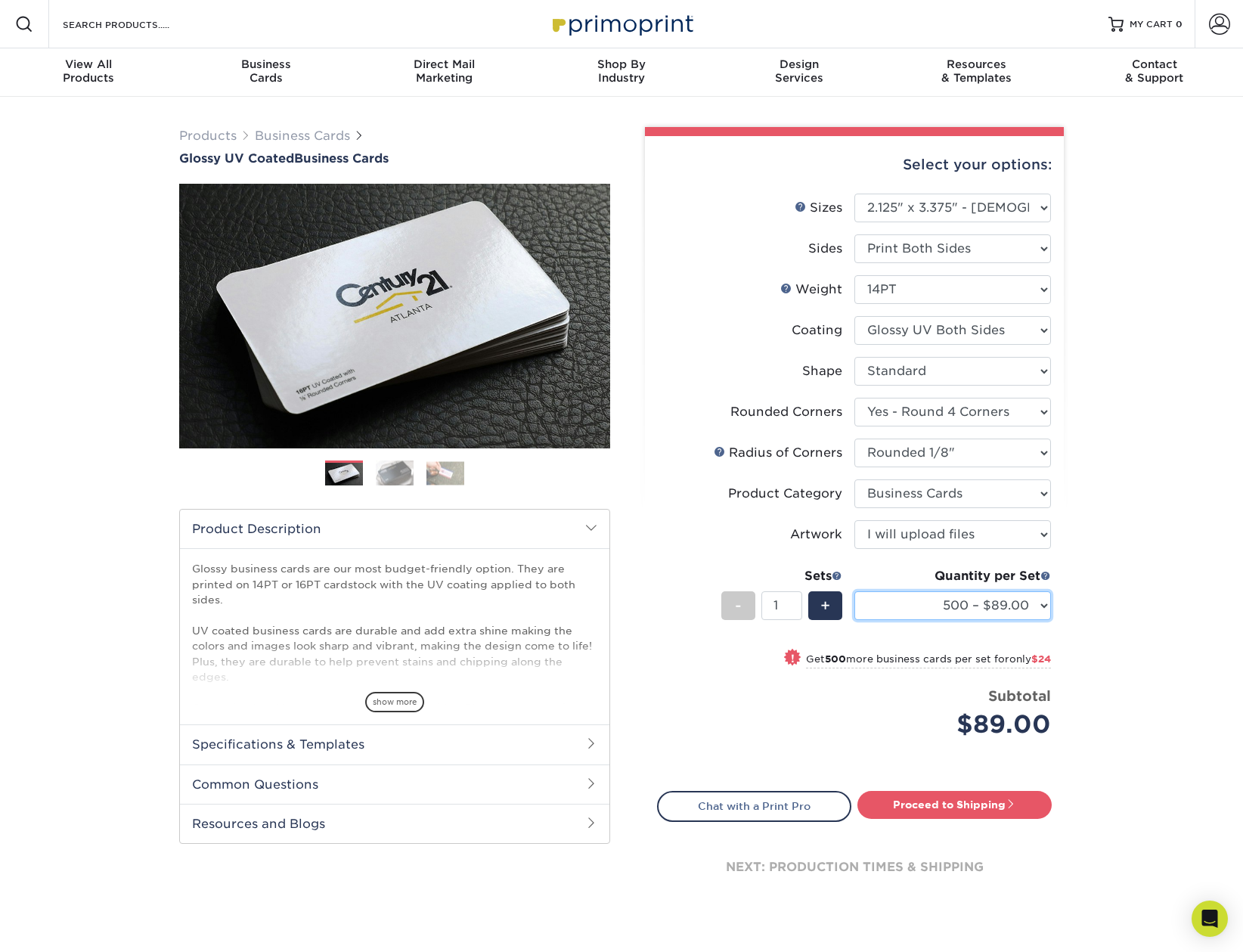
click at [992, 615] on select "100* – $18.00 250* – $45.00 500 – $89.00 1000 – $113.00 2500 – $201.00 5000 – $…" at bounding box center [953, 605] width 197 height 28
select select "250* – $45.00"
click at [854, 592] on select "100* – $18.00 250* – $45.00 500 – $89.00 1000 – $113.00 2500 – $201.00 5000 – $…" at bounding box center [953, 605] width 197 height 28
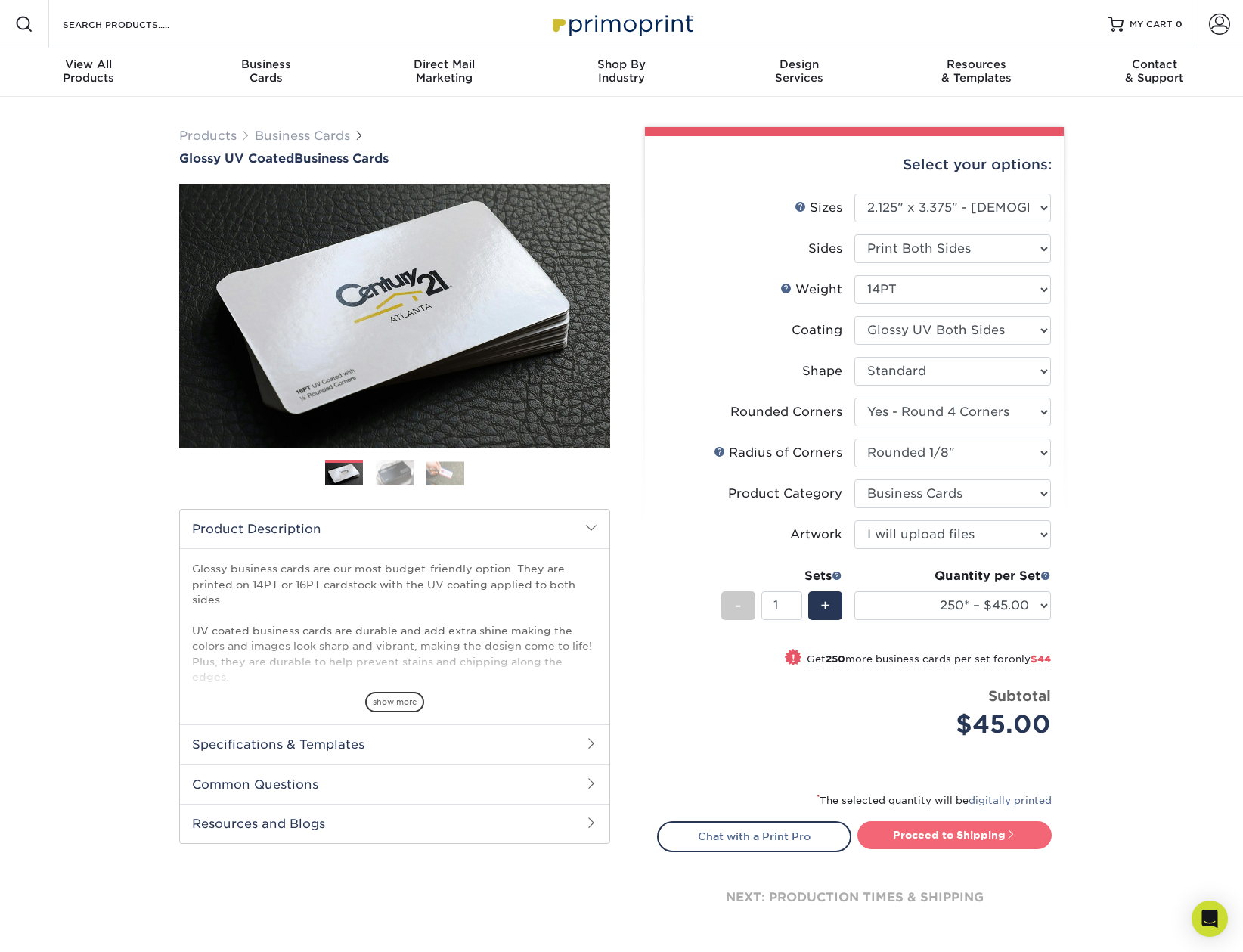
click at [1003, 835] on link "Proceed to Shipping" at bounding box center [954, 834] width 194 height 27
type input "Set 1"
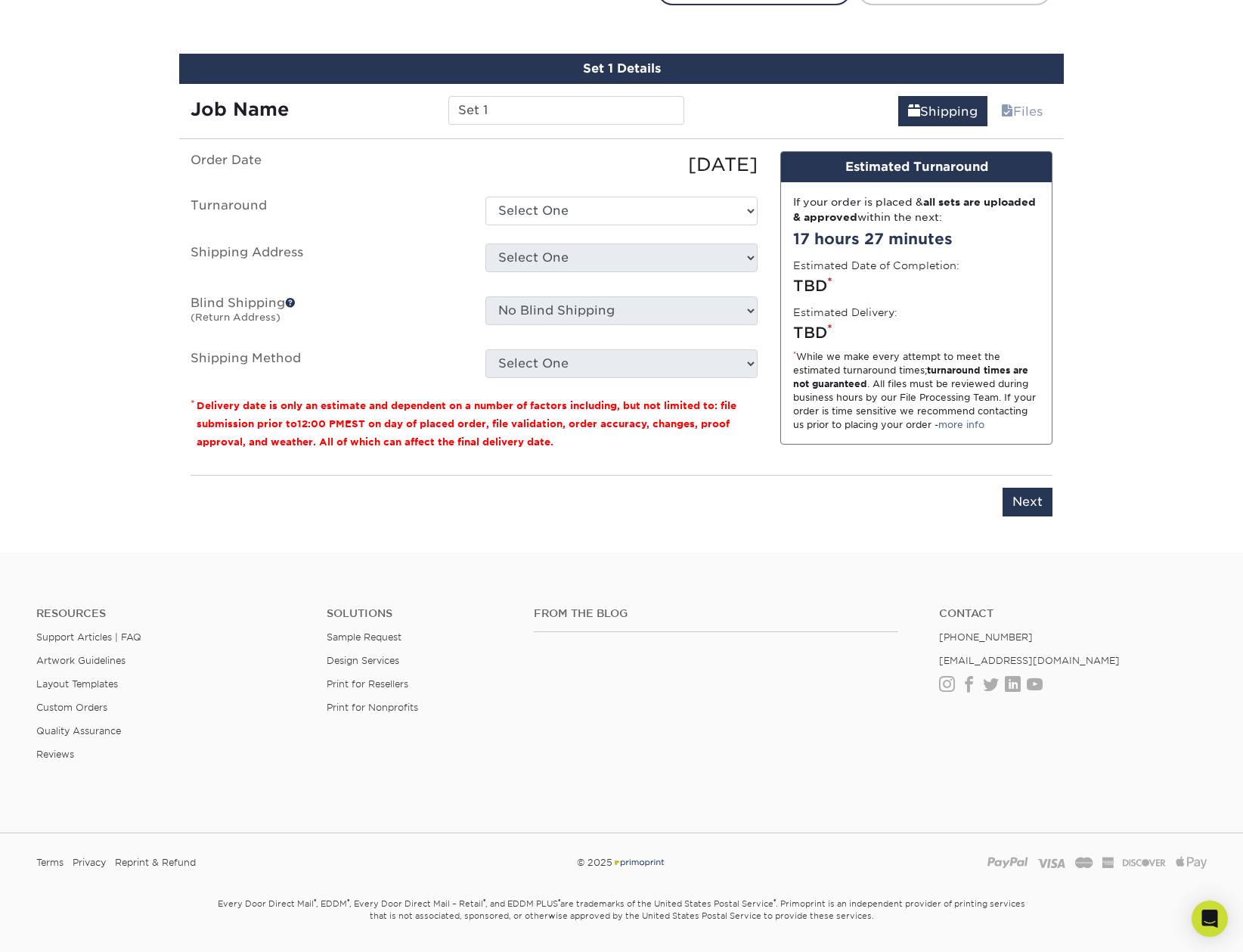
scroll to position [862, 0]
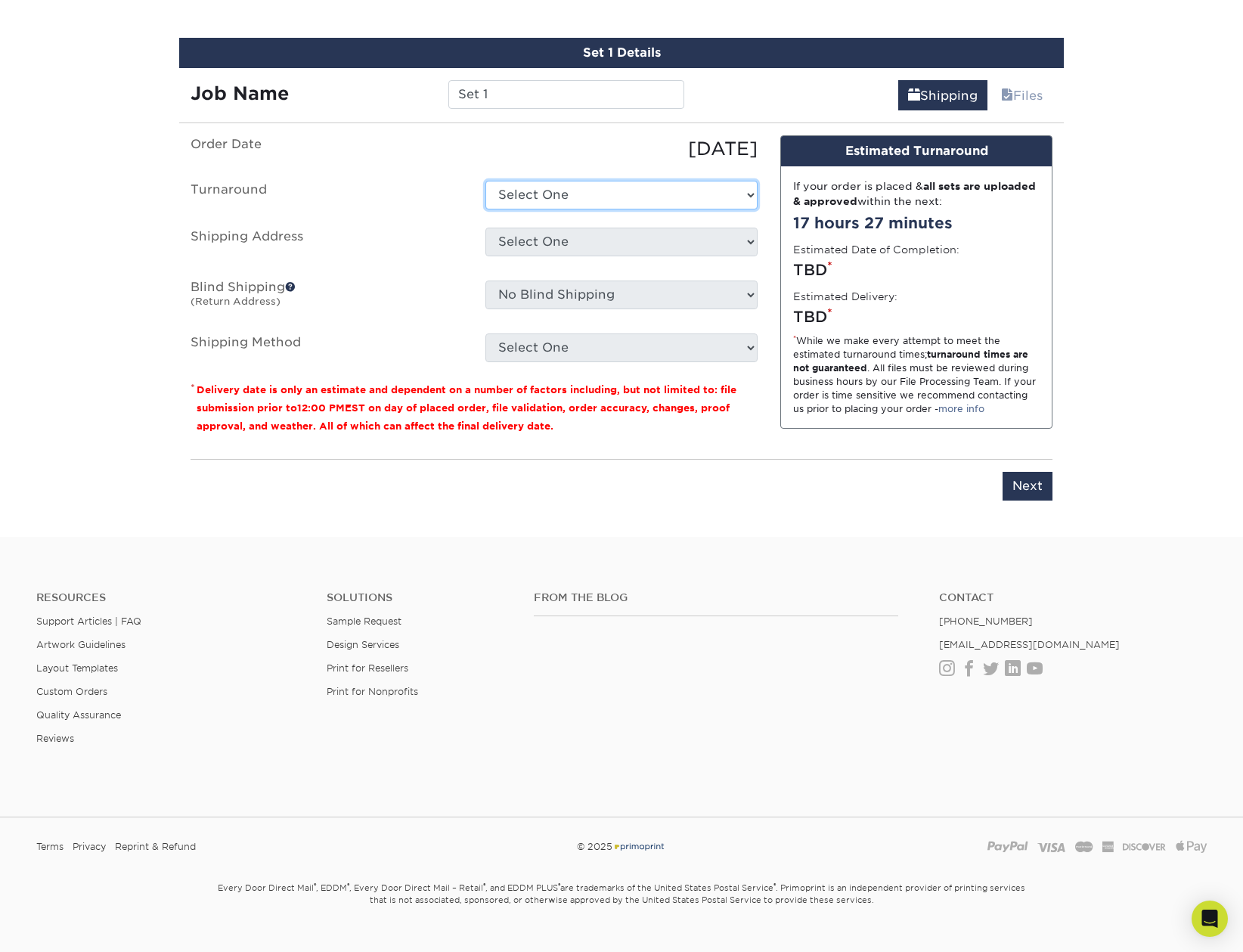
click at [570, 196] on select "Select One 2-4 Business Days 2 Day Next Business Day" at bounding box center [622, 194] width 273 height 28
select select "7285a428-5ec4-4f4d-a5ab-96d54439d0df"
click at [486, 181] on select "Select One 2-4 Business Days 2 Day Next Business Day" at bounding box center [622, 194] width 273 height 28
click at [606, 244] on select "Select One + Add New Address - Login" at bounding box center [622, 242] width 273 height 28
click at [348, 313] on label "Blind Shipping (Return Address)" at bounding box center [326, 298] width 294 height 35
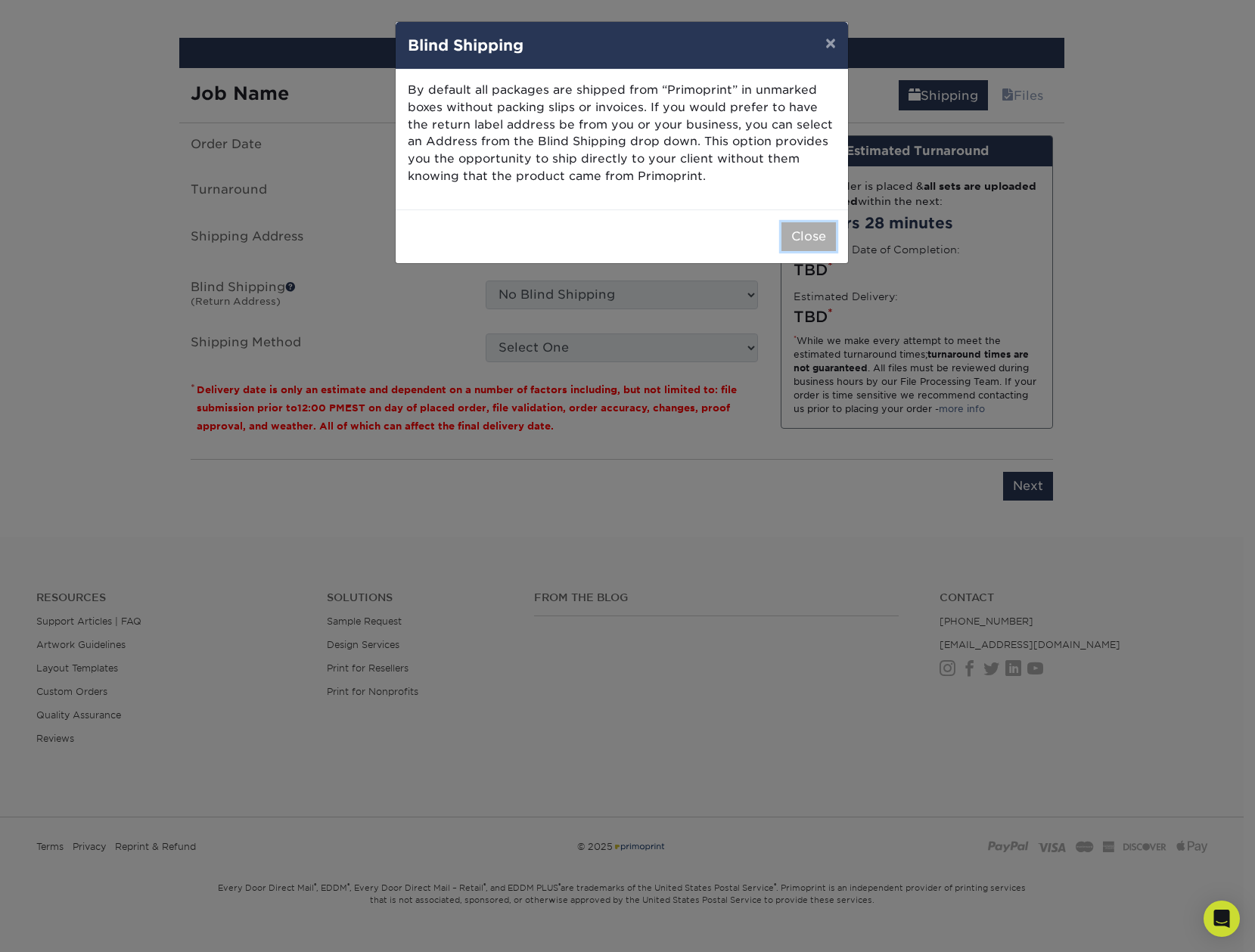
click at [785, 230] on button "Close" at bounding box center [808, 236] width 55 height 28
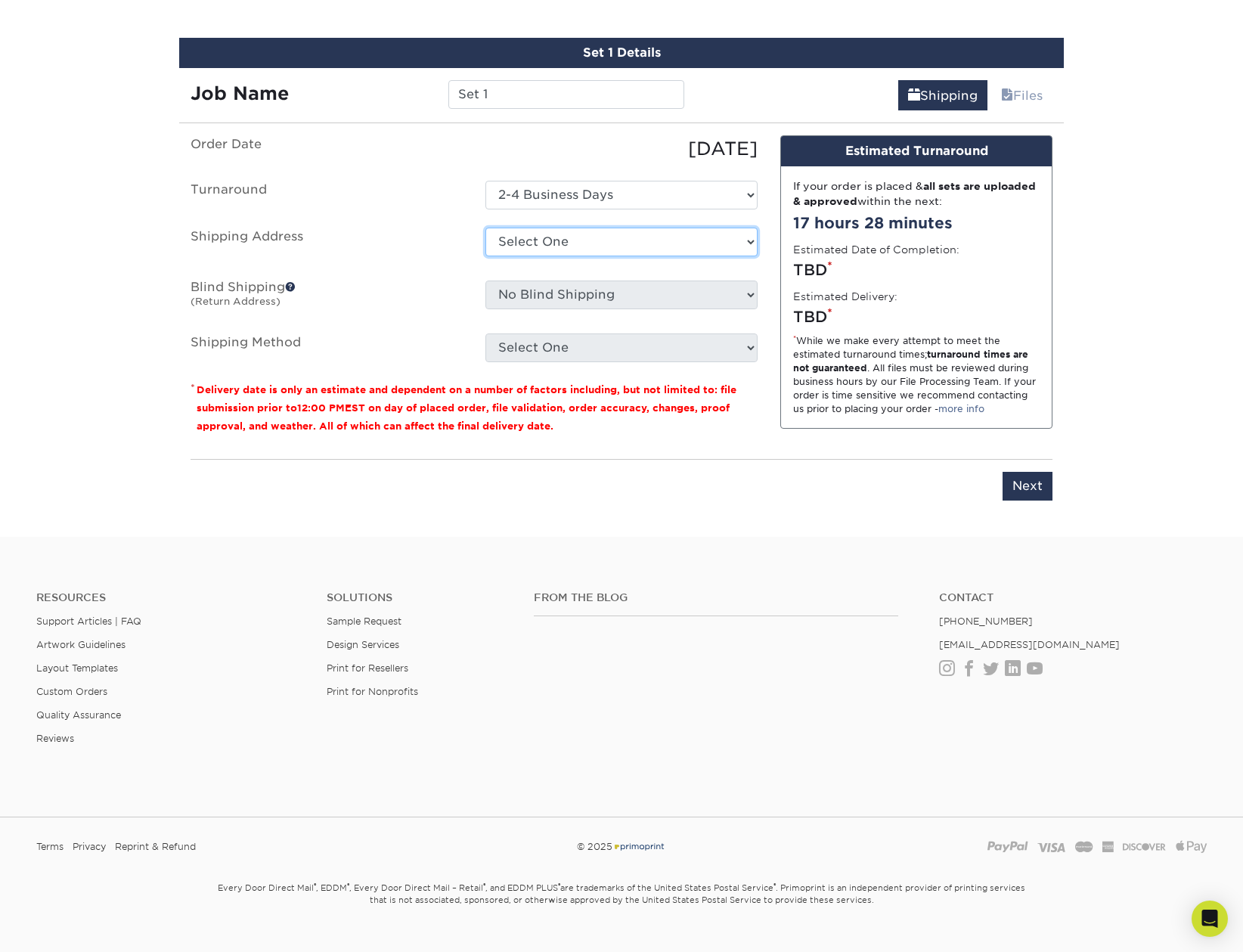
click at [651, 241] on select "Select One + Add New Address - Login" at bounding box center [622, 242] width 273 height 28
select select "newaddress"
click at [486, 228] on select "Select One + Add New Address - Login" at bounding box center [622, 242] width 273 height 28
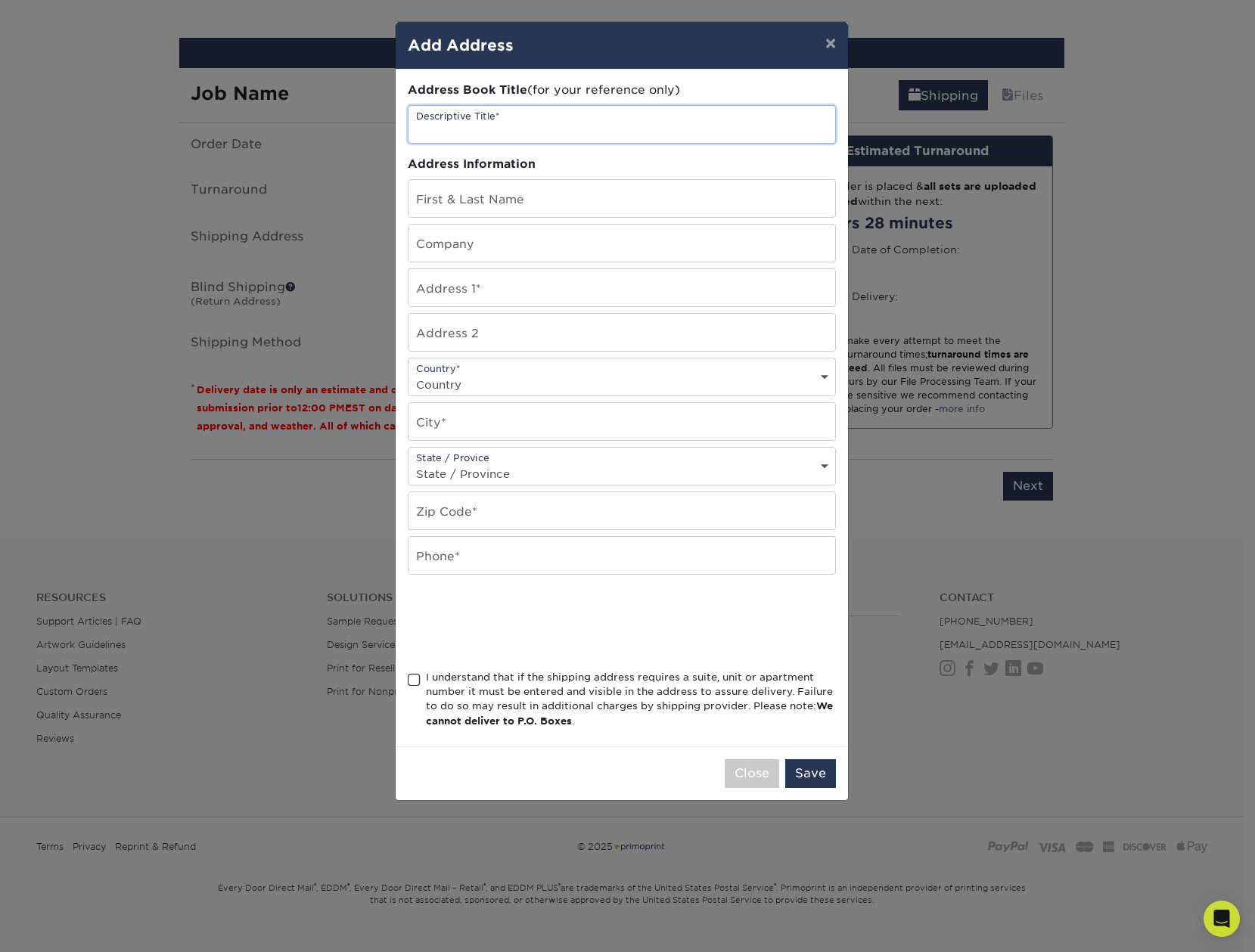
click at [515, 126] on input "text" at bounding box center [622, 124] width 426 height 37
type input "drive"
click at [544, 285] on input "text" at bounding box center [622, 288] width 426 height 37
type input "3500 rice street"
click at [545, 387] on select "Country United States Canada ----------------------------- Afghanistan Albania …" at bounding box center [622, 384] width 426 height 22
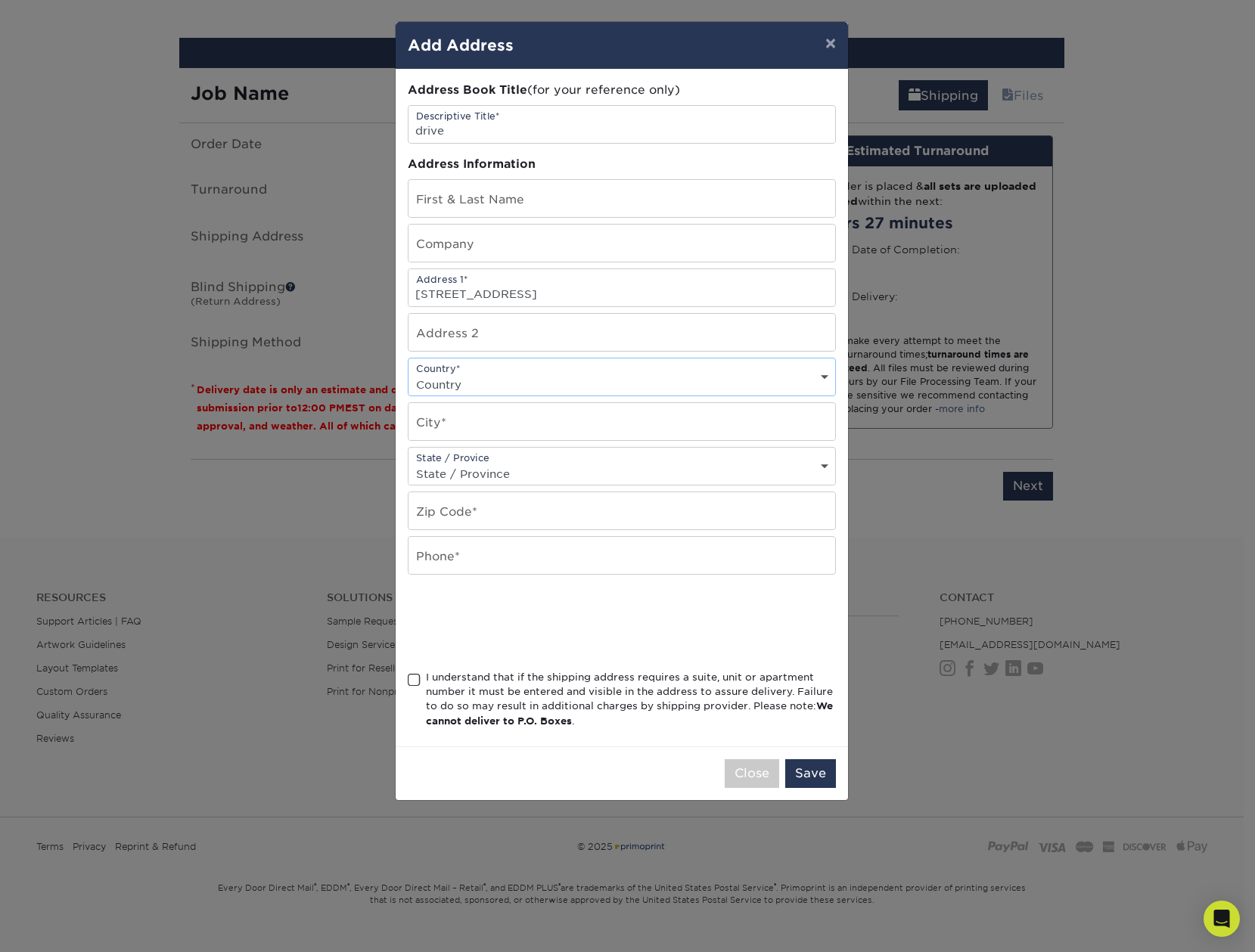
select select "US"
click at [409, 373] on select "Country United States Canada ----------------------------- Afghanistan Albania …" at bounding box center [622, 384] width 426 height 22
click at [511, 413] on input "text" at bounding box center [622, 421] width 426 height 37
type input "saint paul"
click at [513, 463] on select "State / Province Alabama Alaska Arizona Arkansas California Colorado Connecticu…" at bounding box center [622, 474] width 426 height 22
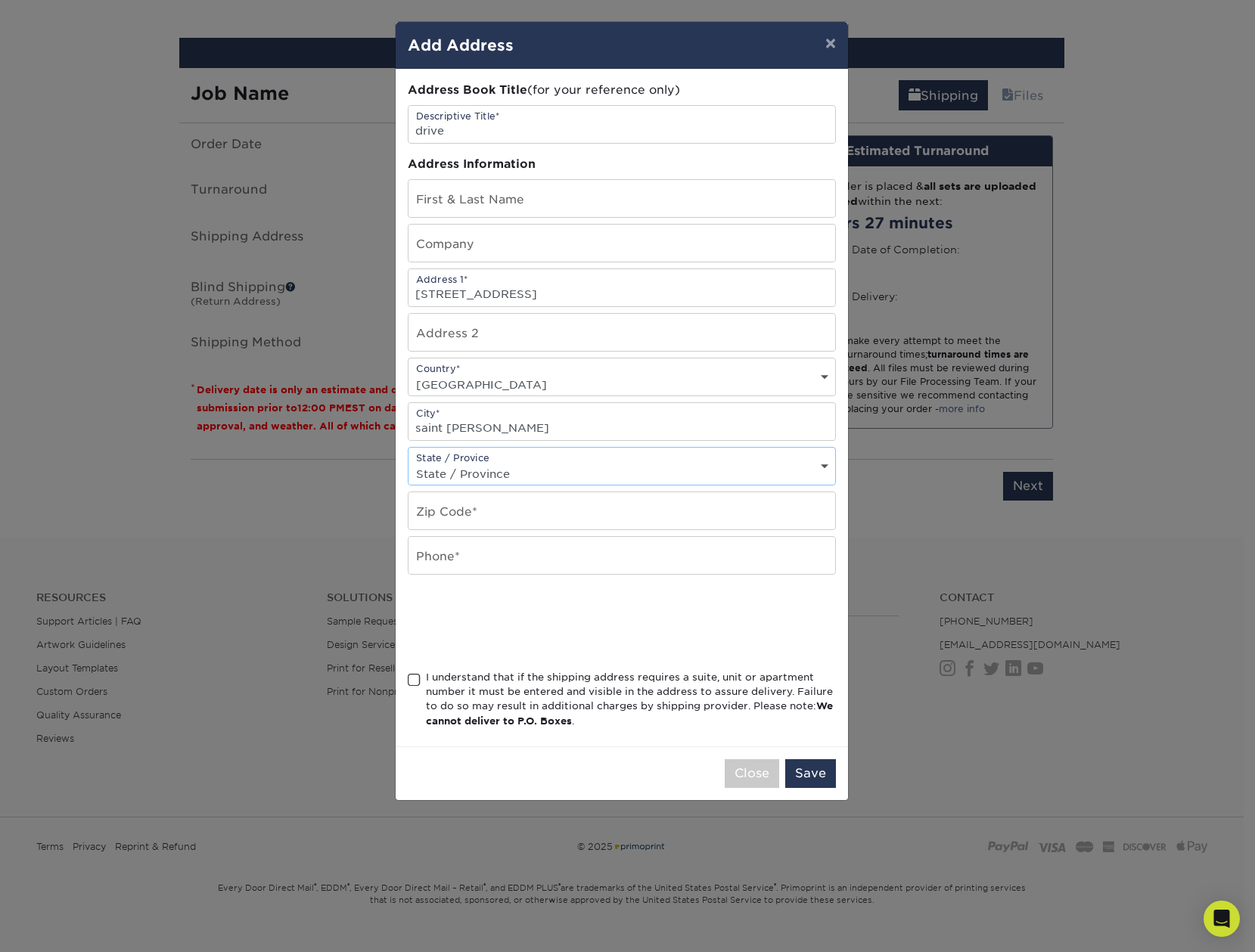
select select "MN"
click at [409, 463] on select "State / Province Alabama Alaska Arizona Arkansas California Colorado Connecticu…" at bounding box center [622, 474] width 426 height 22
click at [500, 505] on input "text" at bounding box center [622, 511] width 426 height 37
type input "55126"
click at [475, 560] on input "text" at bounding box center [622, 556] width 426 height 37
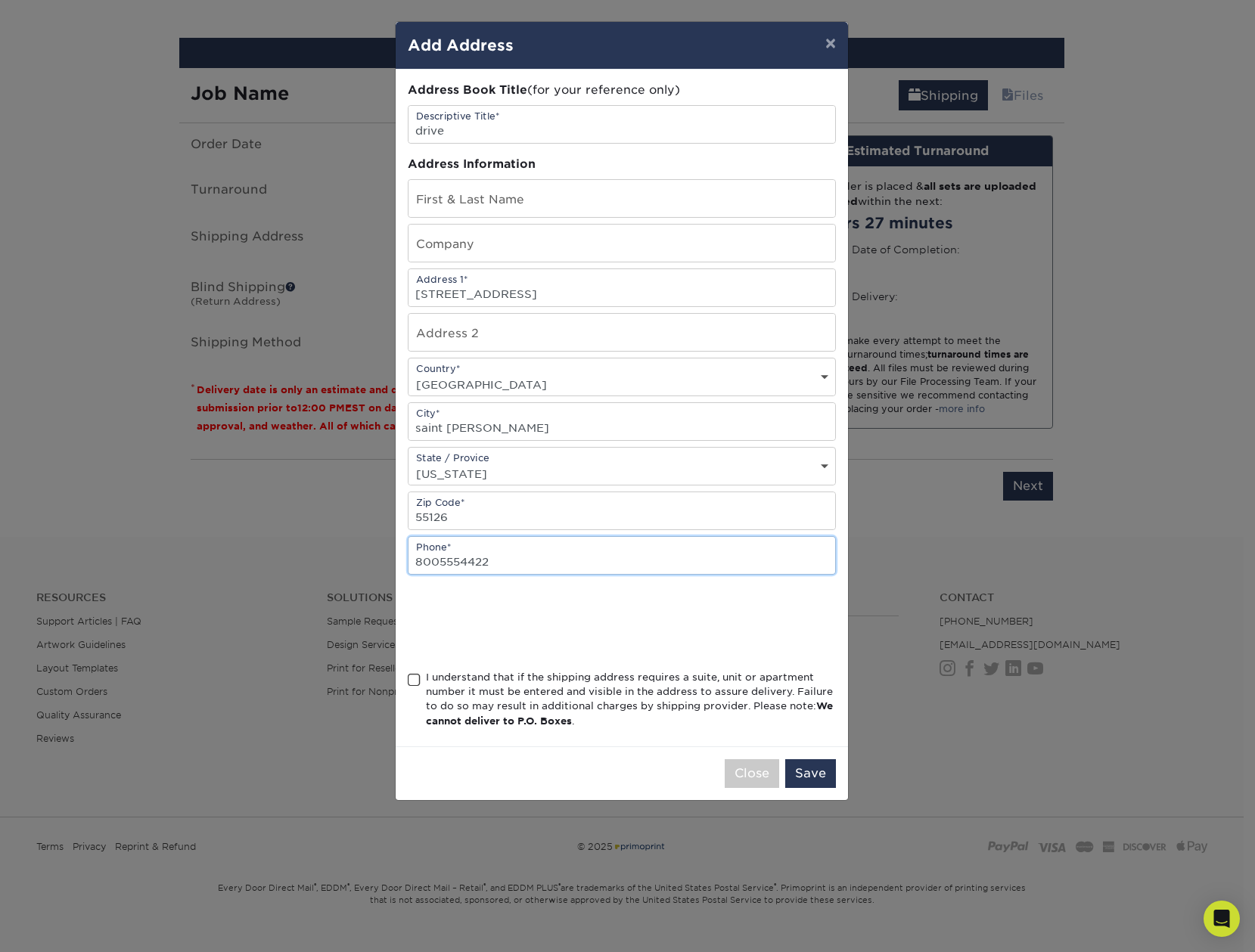
type input "8005554422"
click at [419, 678] on span at bounding box center [414, 680] width 13 height 15
click at [0, 0] on input "I understand that if the shipping address requires a suite, unit or apartment n…" at bounding box center [0, 0] width 0 height 0
click at [825, 778] on button "Save" at bounding box center [811, 773] width 50 height 28
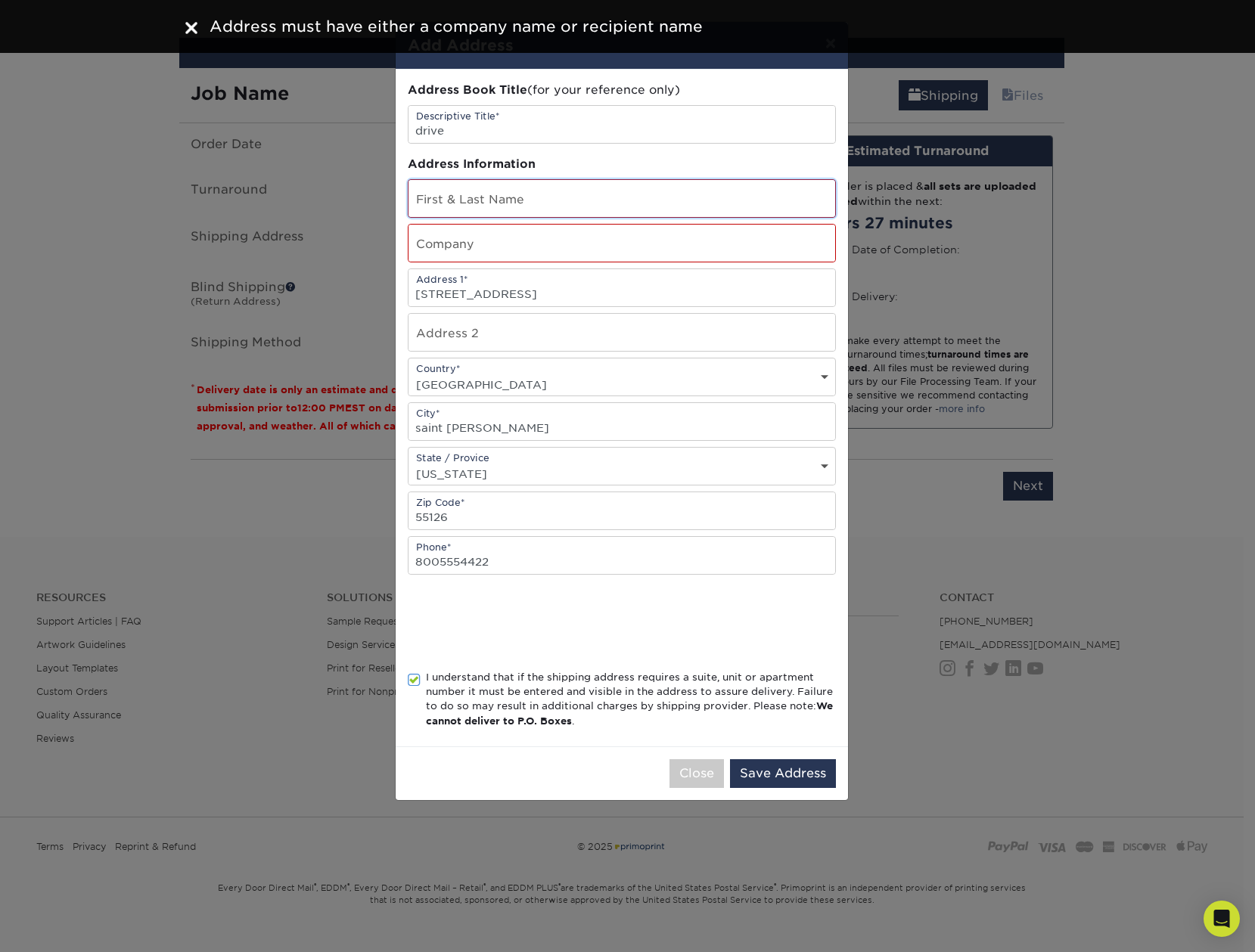
click at [544, 201] on input "text" at bounding box center [622, 199] width 426 height 37
type input "bob"
click at [532, 250] on input "text" at bounding box center [622, 243] width 426 height 37
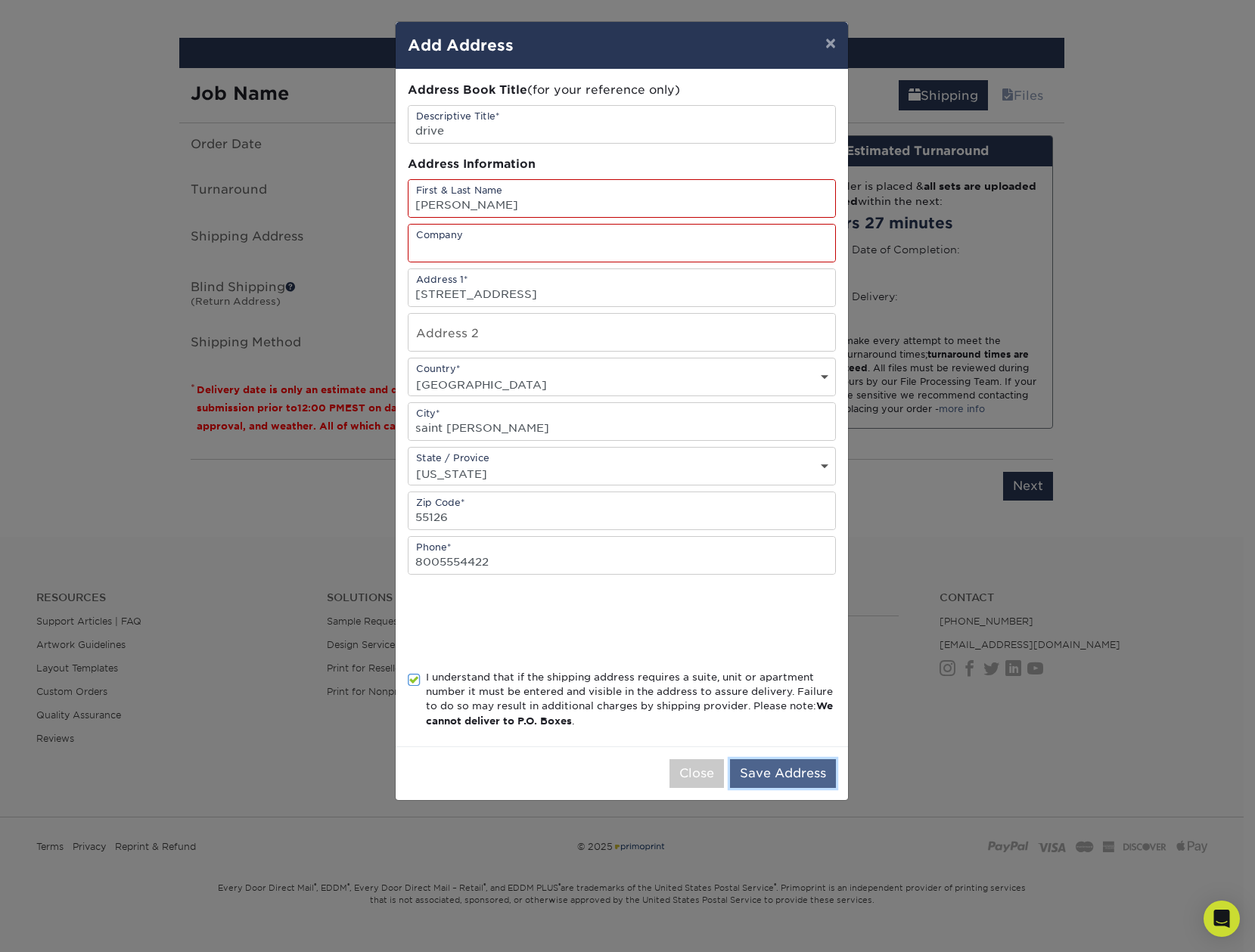
click at [812, 763] on button "Save Address" at bounding box center [783, 773] width 106 height 28
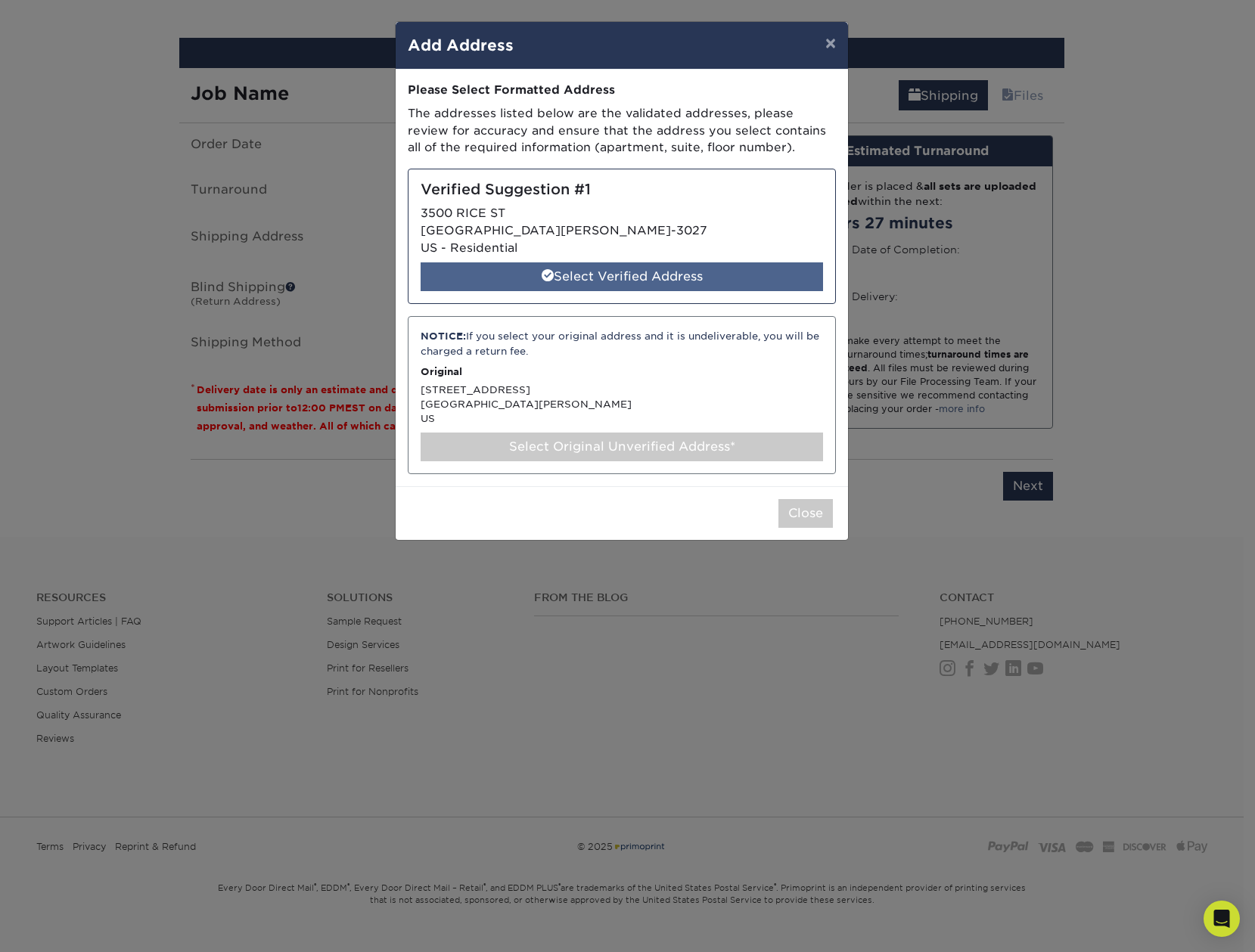
click at [586, 274] on div "Select Verified Address" at bounding box center [622, 276] width 402 height 28
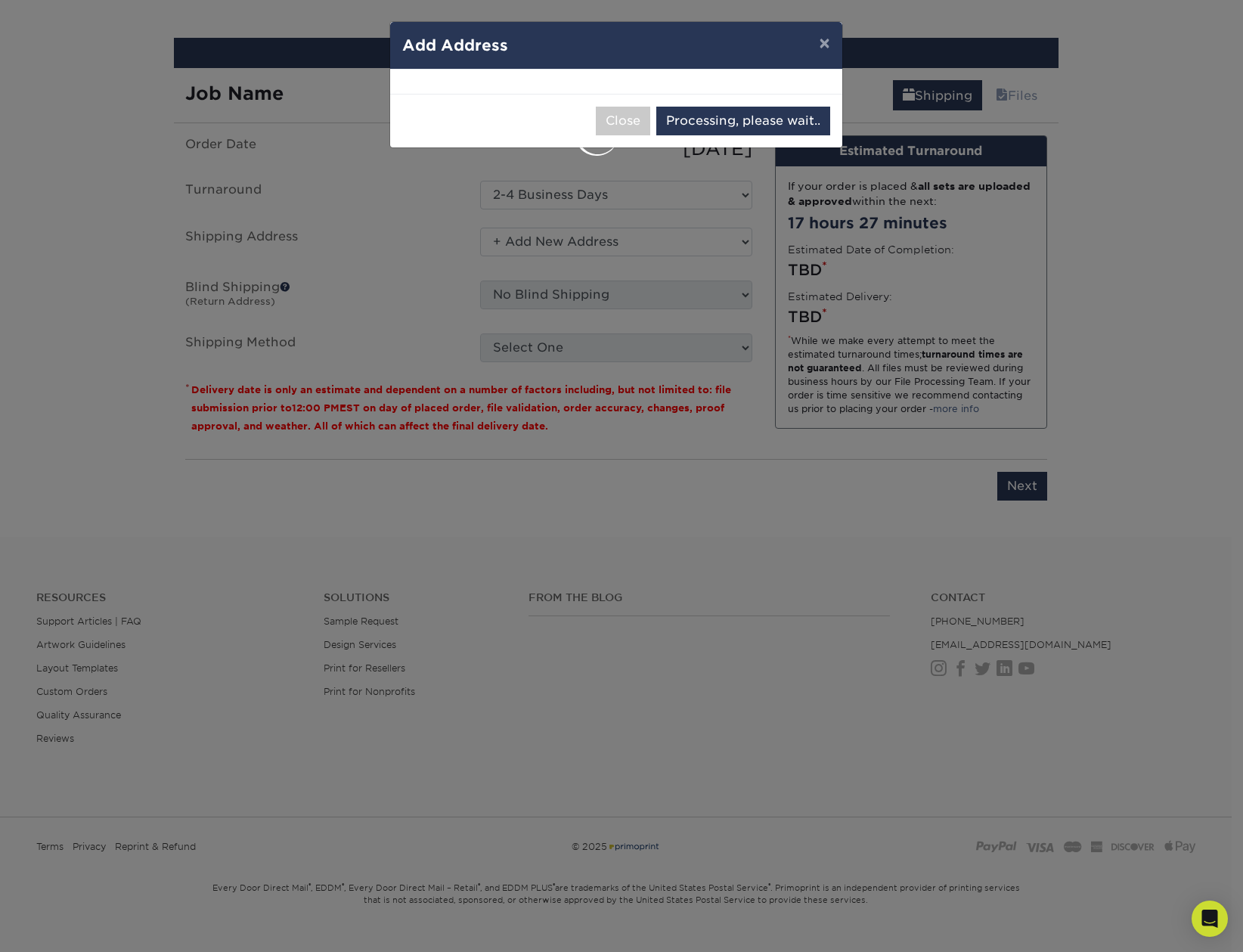
select select "285929"
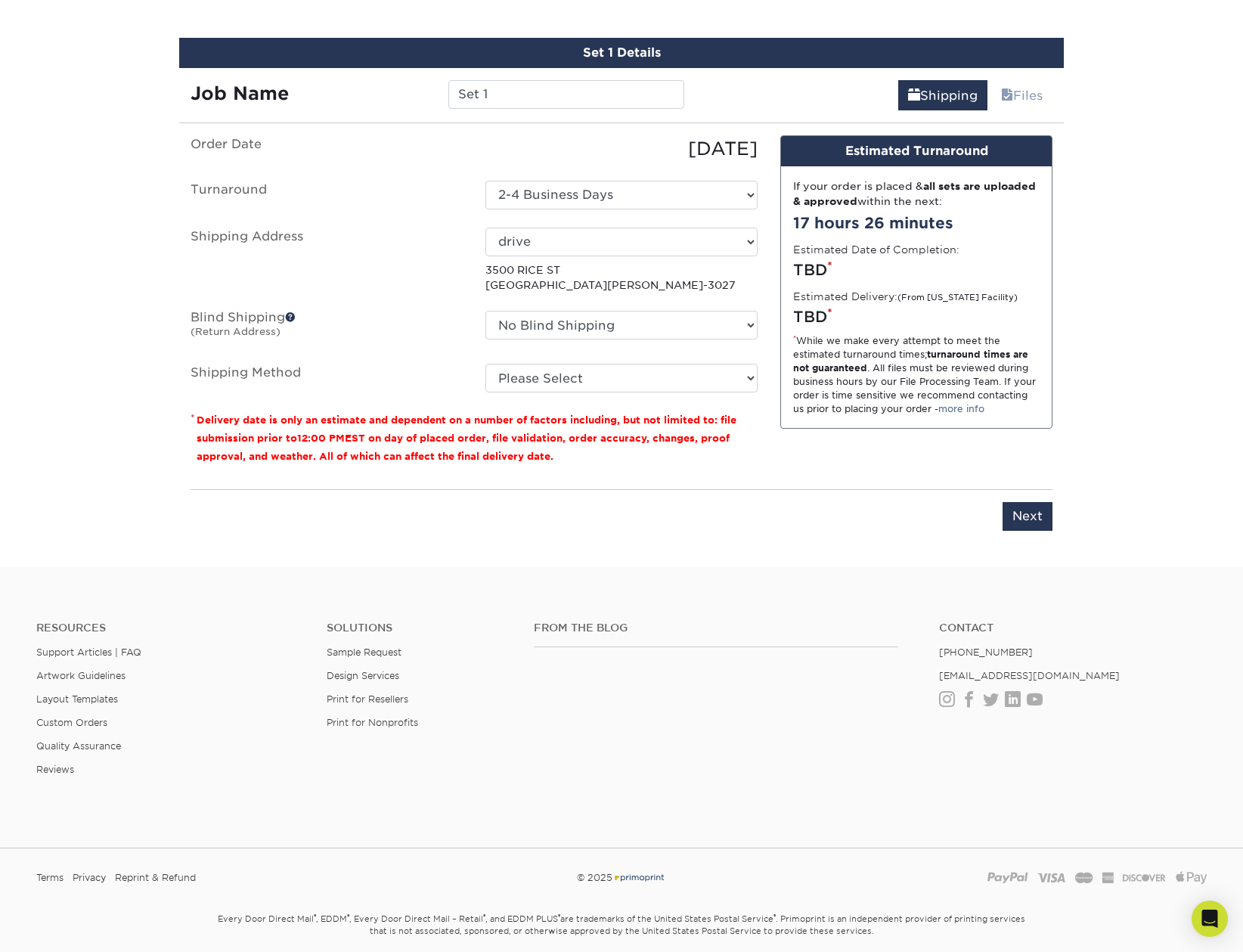
click at [606, 394] on fieldset "Order Date 09/11/2025 Turnaround Select One 2-4 Business Days 2 Day Next Busine…" at bounding box center [473, 273] width 567 height 276
click at [601, 383] on select "Please Select Ground Shipping (+$7.84) 3 Day Shipping Service (+$20.04) 2 Day A…" at bounding box center [622, 378] width 273 height 28
select select "03"
click at [486, 364] on select "Please Select Ground Shipping (+$7.84) 3 Day Shipping Service (+$20.04) 2 Day A…" at bounding box center [622, 378] width 273 height 28
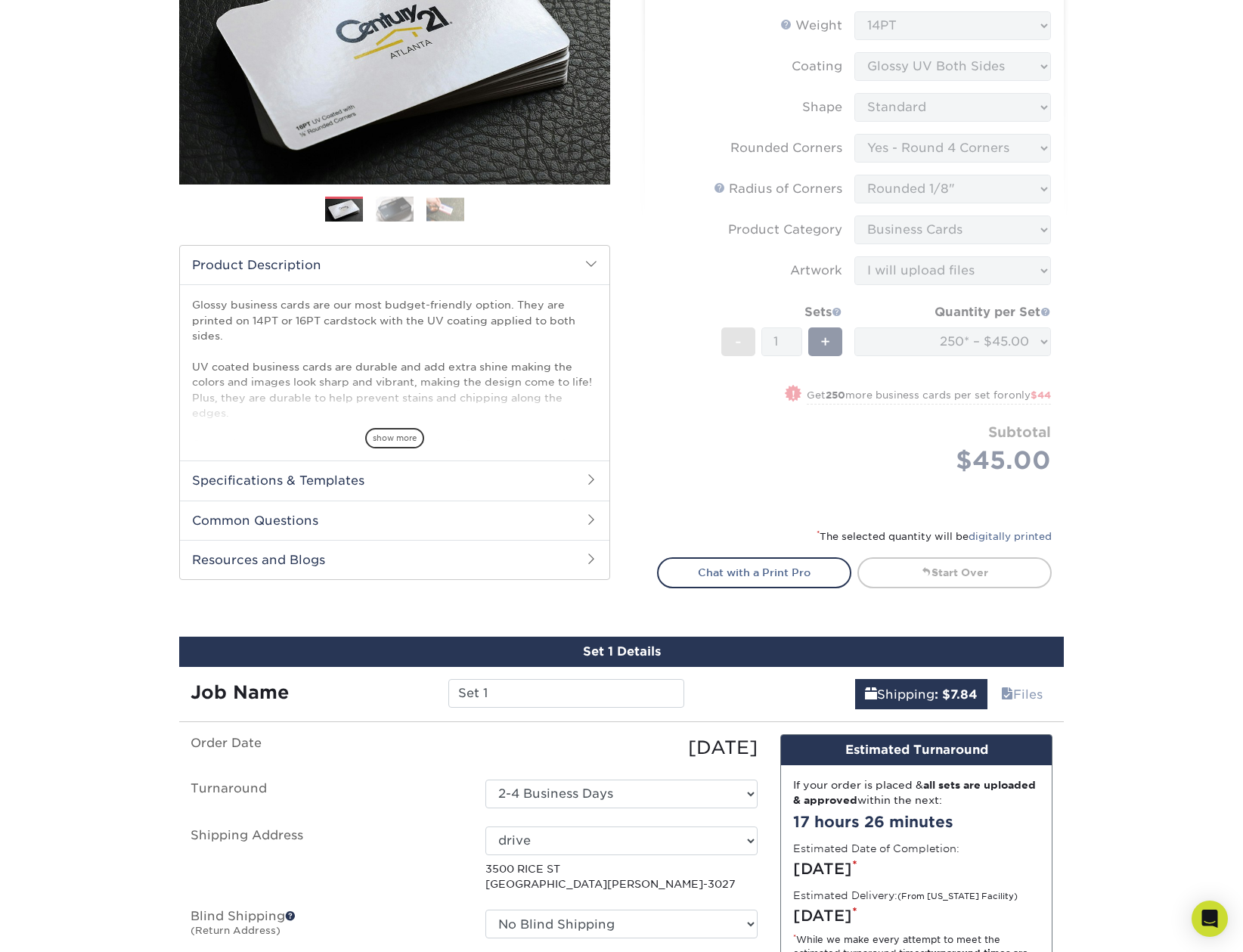
scroll to position [258, 0]
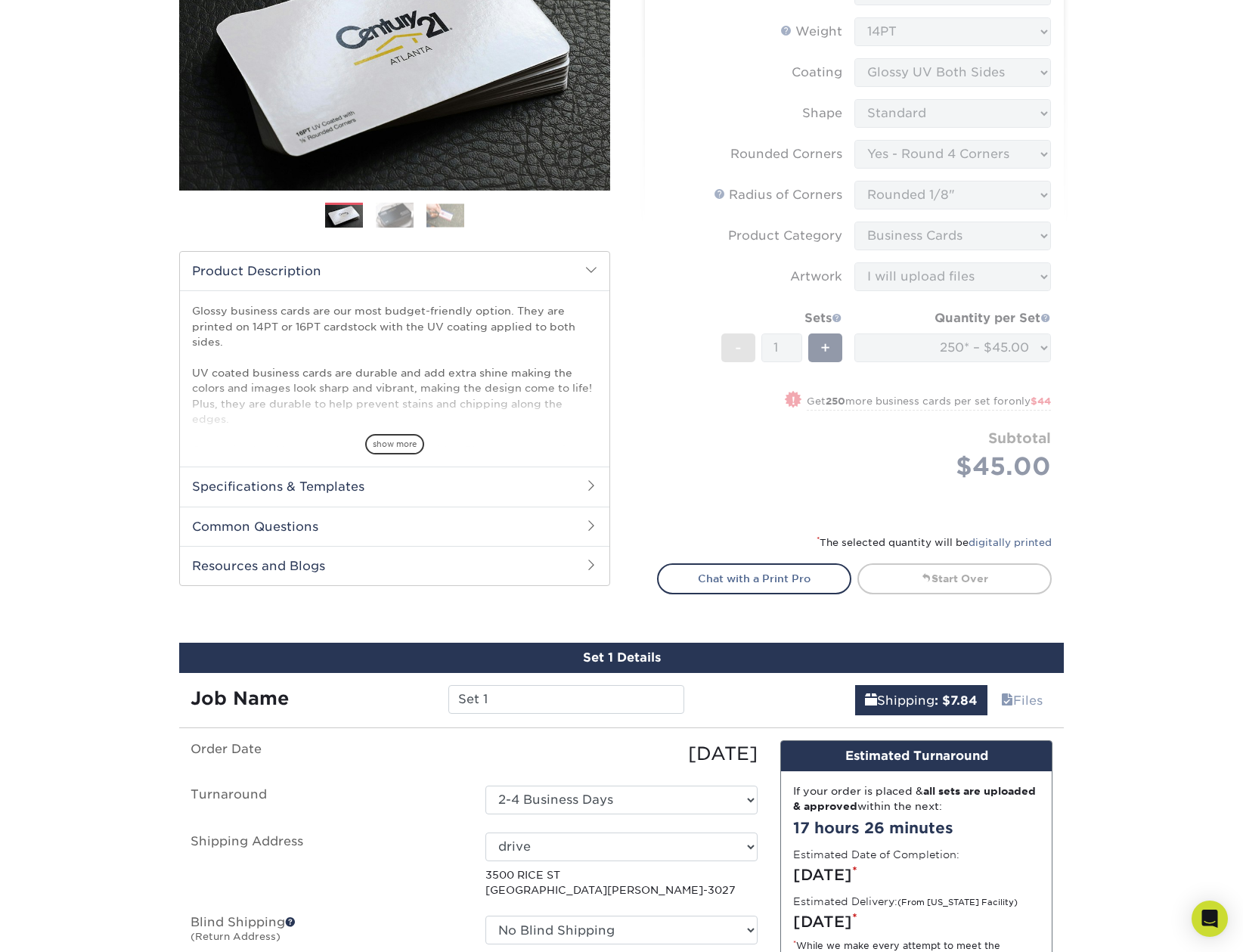
click at [712, 423] on form "Sizes Help Sizes Please Select 1.5" x 3.5" - Mini 1.75" x 3.5" - Mini 2" x 2" -…" at bounding box center [854, 225] width 395 height 580
click at [783, 442] on form "Sizes Help Sizes Please Select 1.5" x 3.5" - Mini 1.75" x 3.5" - Mini 2" x 2" -…" at bounding box center [854, 225] width 395 height 580
click at [386, 444] on span "show more" at bounding box center [395, 443] width 59 height 20
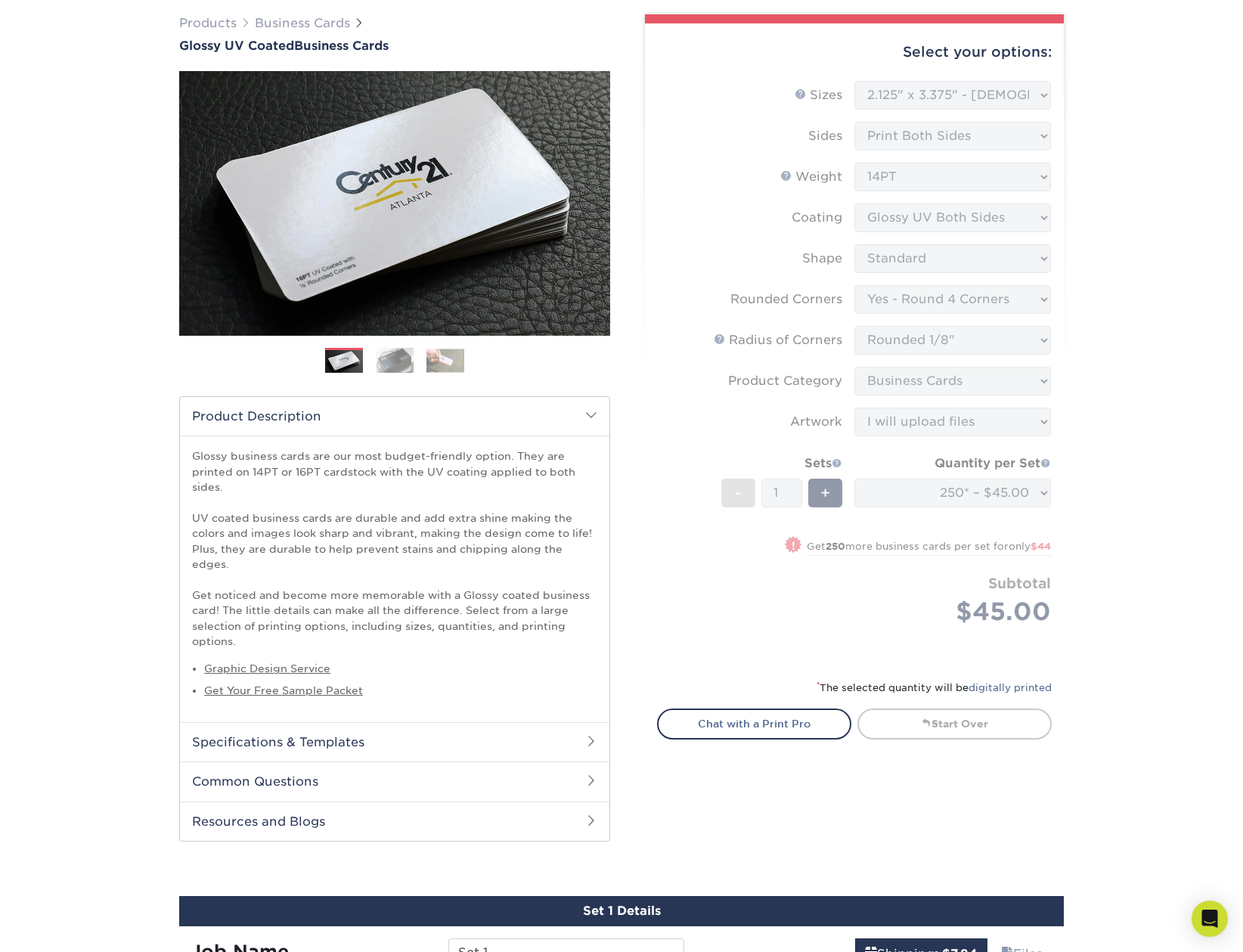
scroll to position [0, 0]
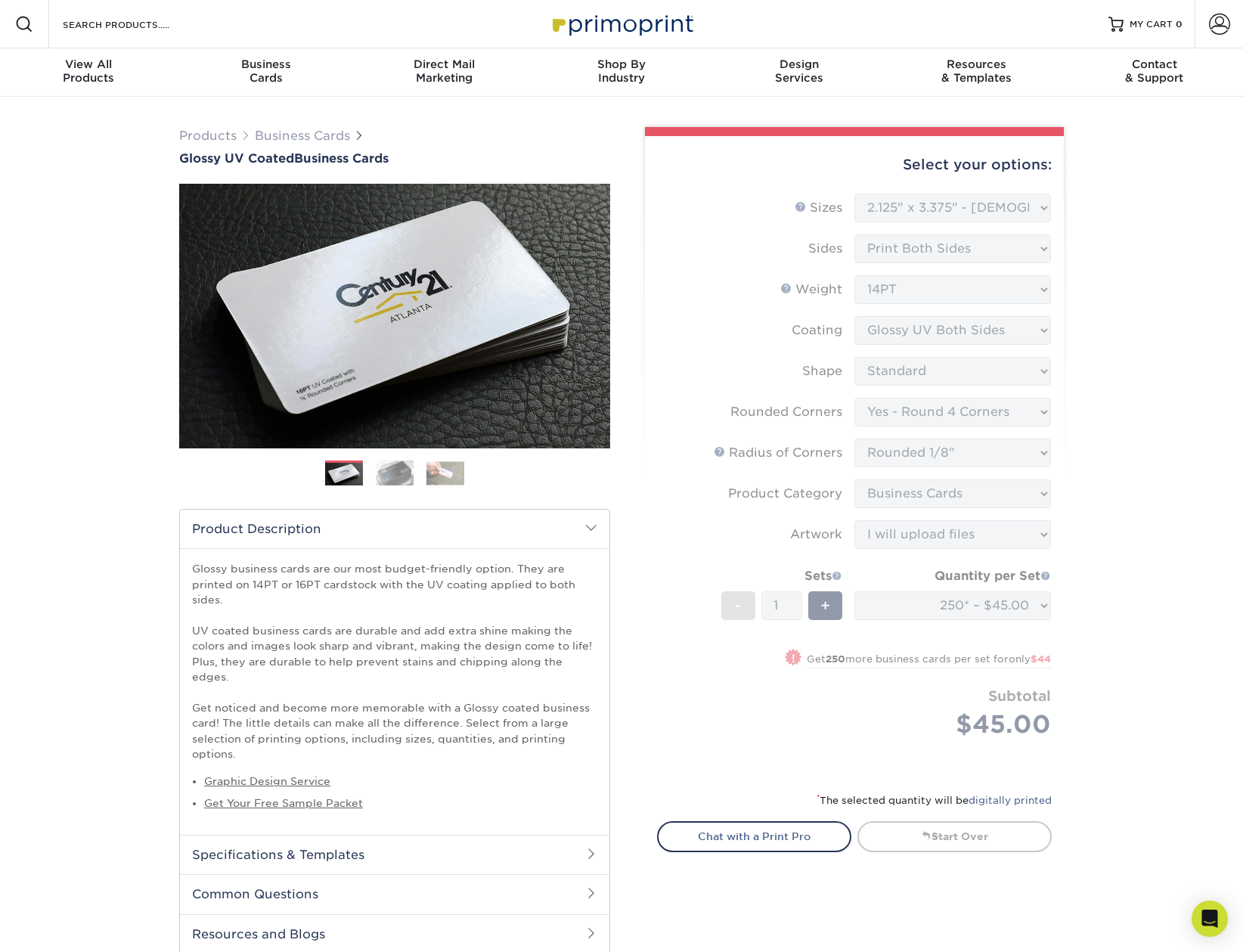
click at [1030, 603] on form "Sizes Help Sizes Please Select 1.5" x 3.5" - Mini 1.75" x 3.5" - Mini 2" x 2" -…" at bounding box center [854, 483] width 395 height 580
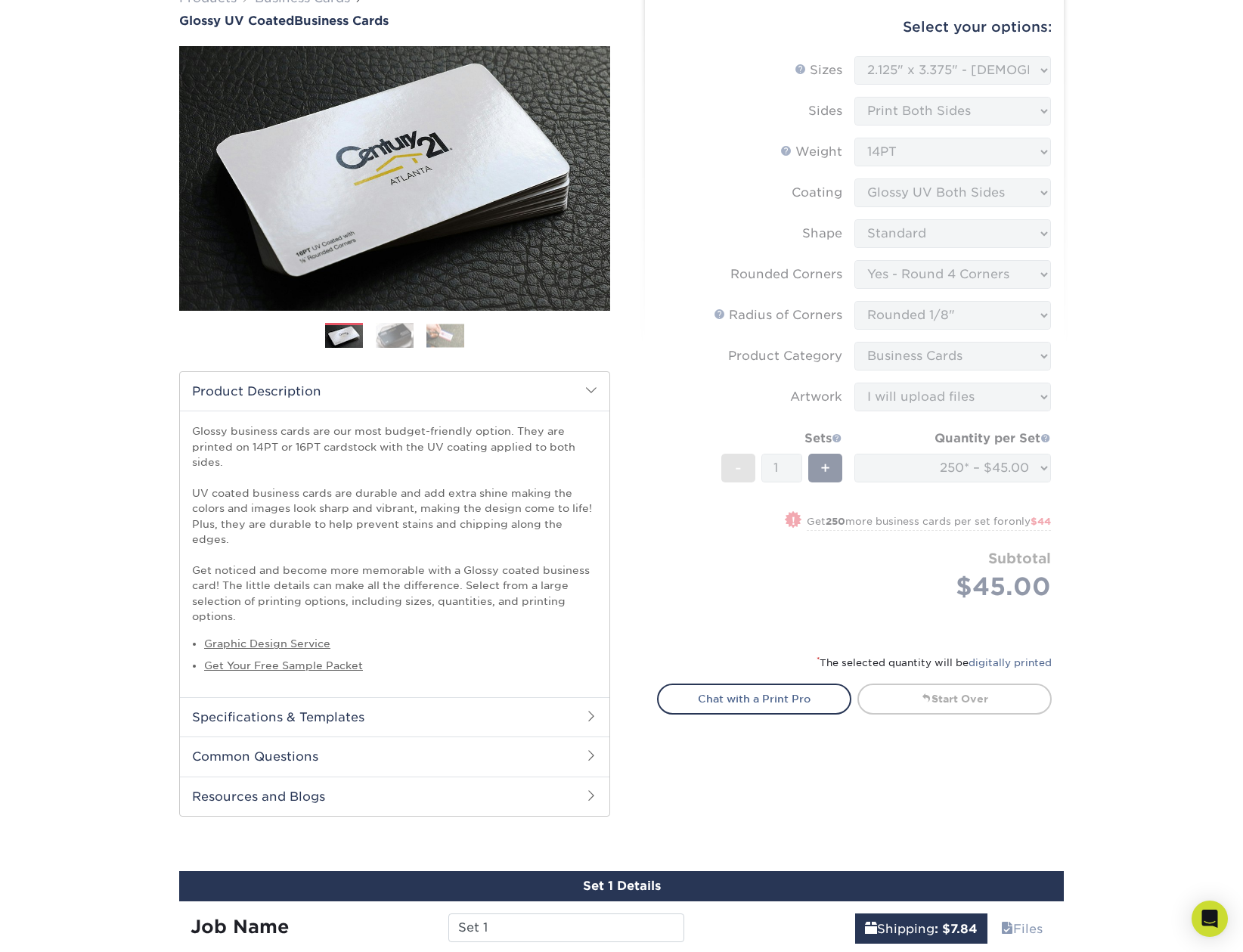
scroll to position [378, 0]
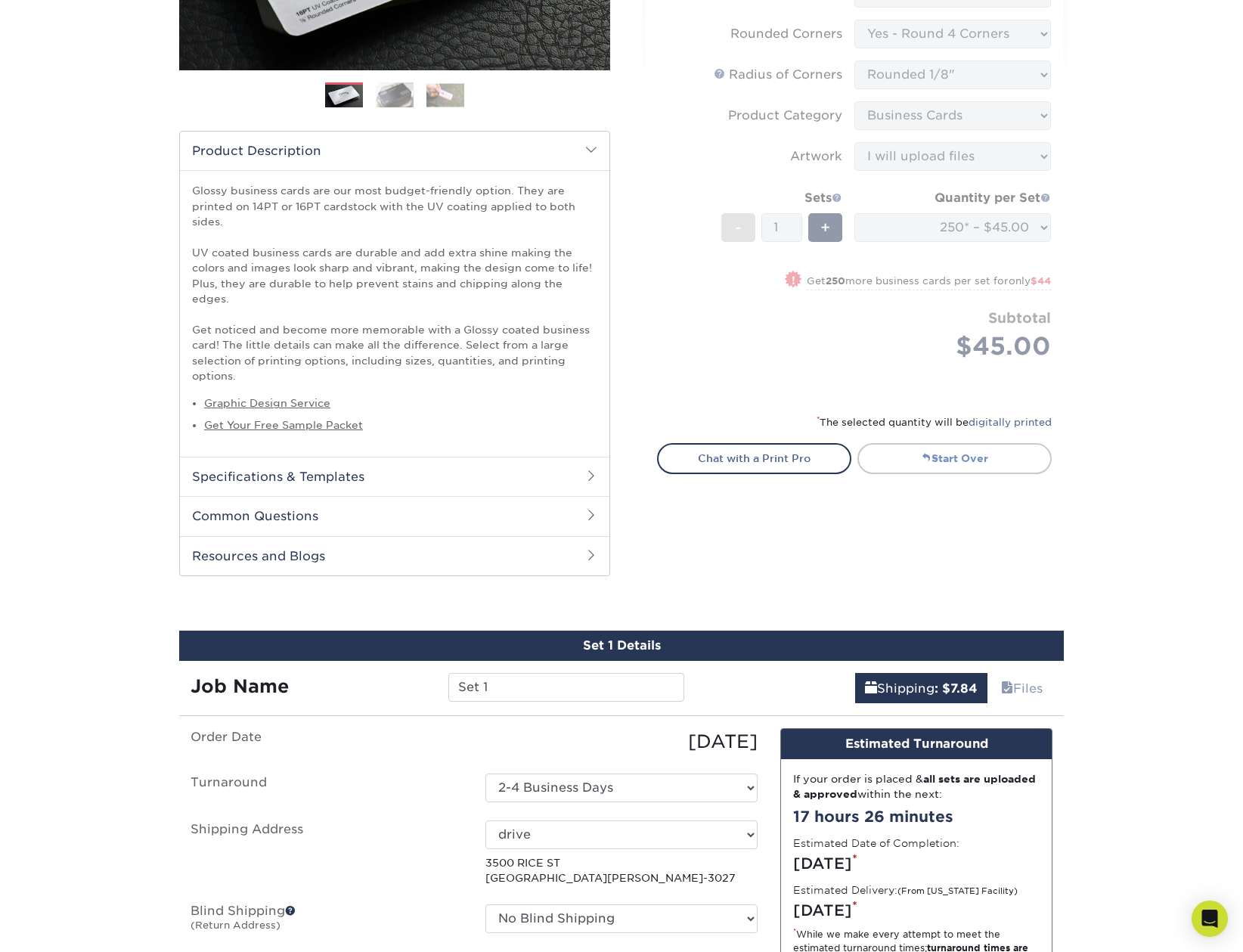
click at [939, 463] on link "Start Over" at bounding box center [954, 458] width 194 height 30
